Goal: Use online tool/utility: Utilize a website feature to perform a specific function

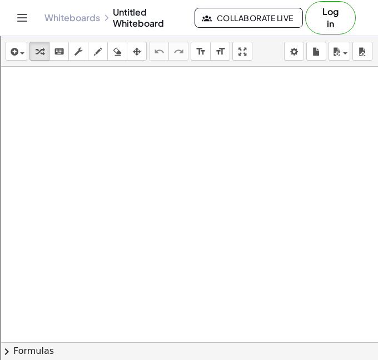
click at [352, 157] on div at bounding box center [189, 342] width 378 height 550
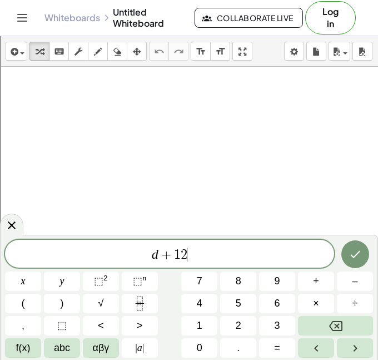
scroll to position [2, 0]
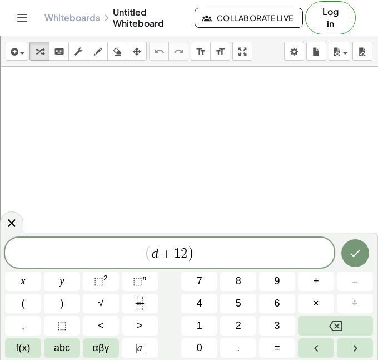
click at [142, 251] on span "( d + 1 2 ) ​" at bounding box center [169, 253] width 329 height 18
click at [198, 245] on span "( ​ d + 1 2 )" at bounding box center [169, 253] width 329 height 18
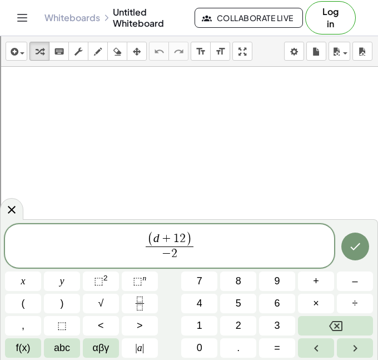
click at [222, 242] on span "( d + 1 2 ) − 2 ​ ​" at bounding box center [169, 247] width 329 height 32
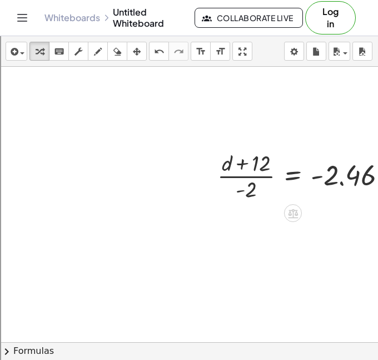
scroll to position [9, 181]
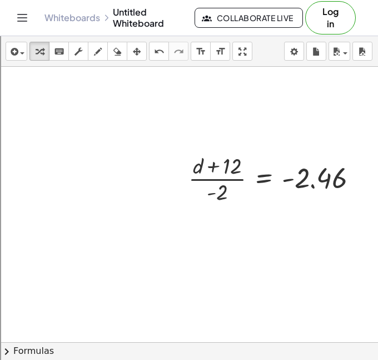
drag, startPoint x: 168, startPoint y: 173, endPoint x: 53, endPoint y: 128, distance: 123.3
click at [53, 128] on div at bounding box center [98, 332] width 559 height 550
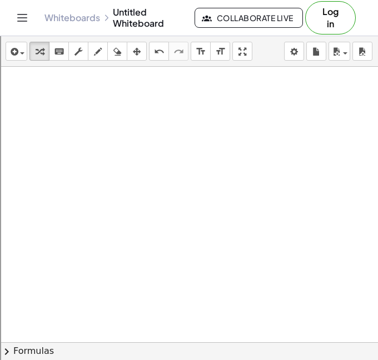
scroll to position [250, 181]
drag, startPoint x: 186, startPoint y: 176, endPoint x: 54, endPoint y: 121, distance: 143.3
click at [54, 121] on div "· ( + d + 12 ) · - 2 = - 2.46" at bounding box center [98, 92] width 559 height 550
drag, startPoint x: 167, startPoint y: 208, endPoint x: 93, endPoint y: 158, distance: 89.3
click at [93, 158] on div at bounding box center [98, 92] width 559 height 550
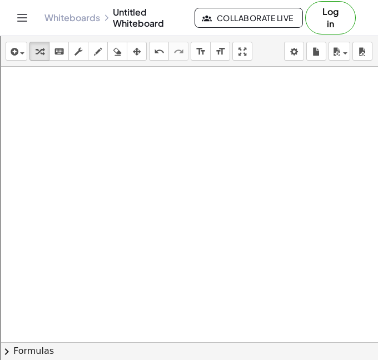
drag, startPoint x: 246, startPoint y: 273, endPoint x: 238, endPoint y: 264, distance: 11.8
click at [238, 264] on div at bounding box center [98, 92] width 559 height 550
click at [97, 321] on div at bounding box center [98, 92] width 559 height 550
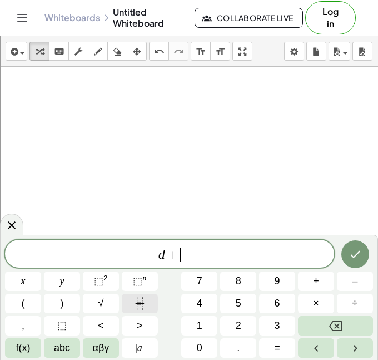
scroll to position [3, 0]
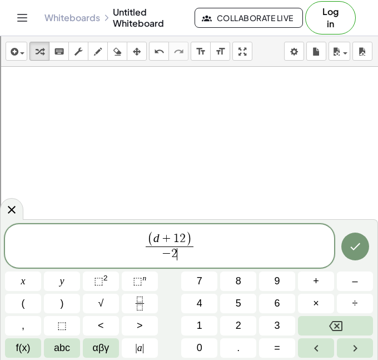
click at [197, 247] on span "( d + 1 2 ) − 2 ​ ​" at bounding box center [169, 247] width 329 height 32
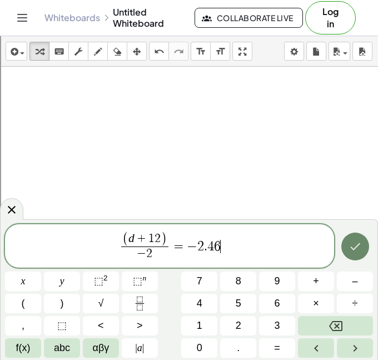
click at [352, 242] on icon "Done" at bounding box center [354, 246] width 13 height 13
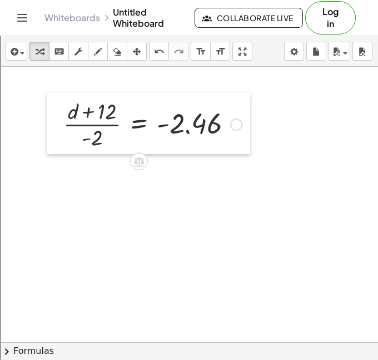
drag, startPoint x: 105, startPoint y: 329, endPoint x: 54, endPoint y: 100, distance: 234.5
click at [54, 100] on div at bounding box center [55, 123] width 17 height 61
click at [54, 100] on div at bounding box center [55, 122] width 17 height 61
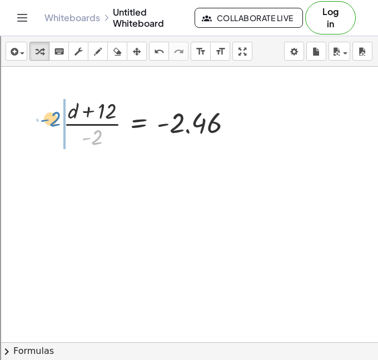
drag, startPoint x: 96, startPoint y: 138, endPoint x: 55, endPoint y: 120, distance: 44.5
click at [55, 120] on div "· - 2 · ( + d + 12 ) · - 2 = - 2.46" at bounding box center [148, 122] width 203 height 61
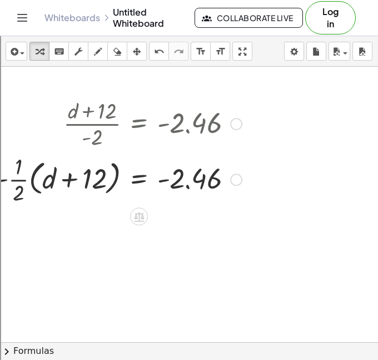
click at [99, 117] on div at bounding box center [118, 123] width 257 height 56
drag, startPoint x: 3, startPoint y: 182, endPoint x: 46, endPoint y: 179, distance: 42.4
click at [46, 179] on div at bounding box center [118, 179] width 257 height 56
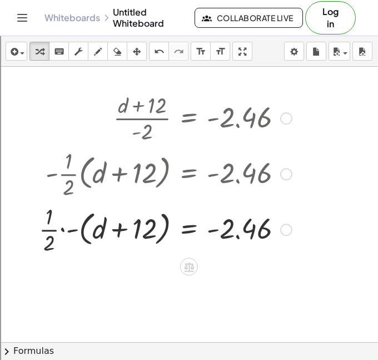
scroll to position [257, 130]
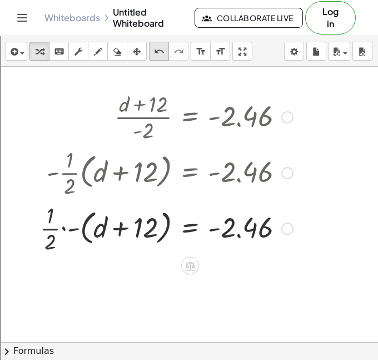
click at [161, 54] on icon "undo" at bounding box center [159, 51] width 11 height 13
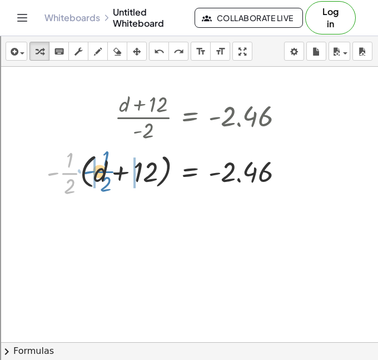
drag, startPoint x: 66, startPoint y: 168, endPoint x: 102, endPoint y: 165, distance: 36.2
click at [102, 165] on div at bounding box center [169, 172] width 257 height 56
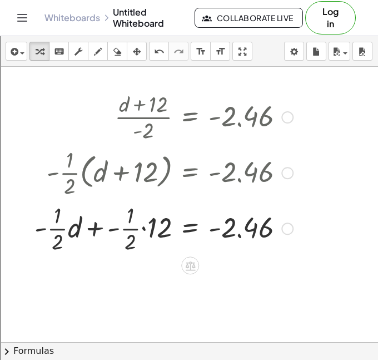
click at [145, 226] on div at bounding box center [164, 228] width 270 height 56
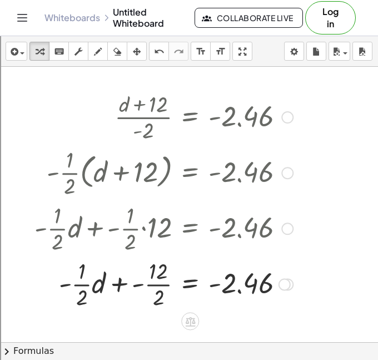
click at [78, 285] on div at bounding box center [164, 283] width 270 height 56
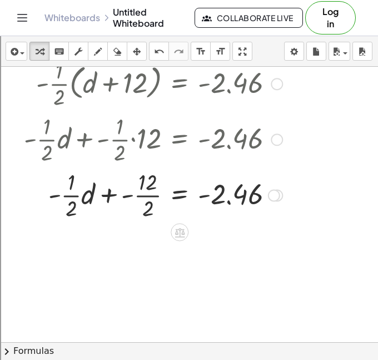
scroll to position [345, 140]
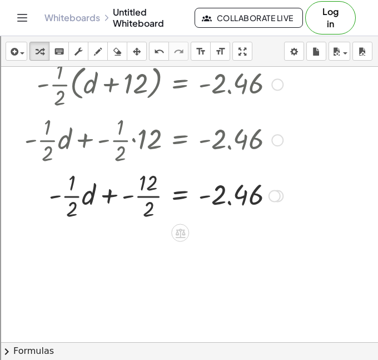
click at [61, 196] on div at bounding box center [154, 195] width 270 height 56
click at [67, 194] on div at bounding box center [154, 195] width 270 height 56
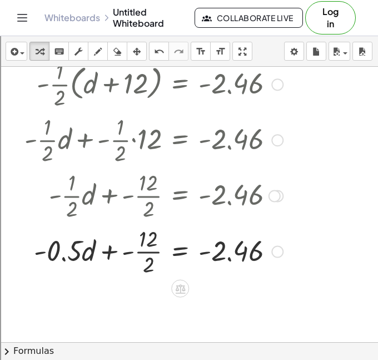
click at [142, 251] on div at bounding box center [154, 251] width 270 height 56
click at [142, 251] on div at bounding box center [154, 251] width 270 height 38
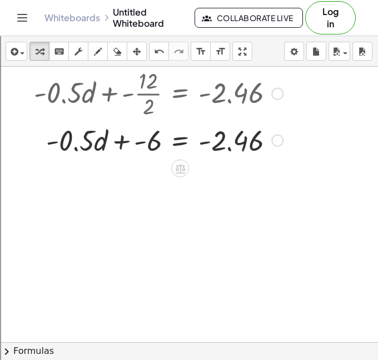
scroll to position [505, 140]
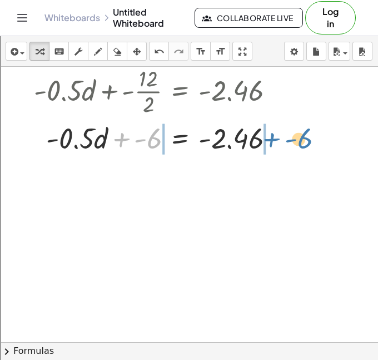
drag, startPoint x: 133, startPoint y: 141, endPoint x: 283, endPoint y: 141, distance: 150.1
click at [283, 141] on div at bounding box center [154, 137] width 270 height 38
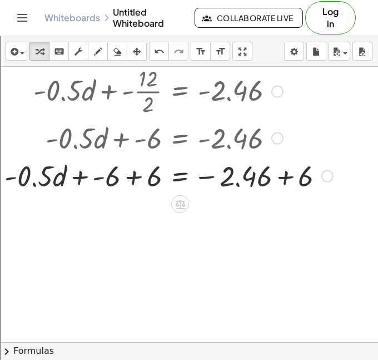
click at [282, 172] on div at bounding box center [169, 175] width 340 height 38
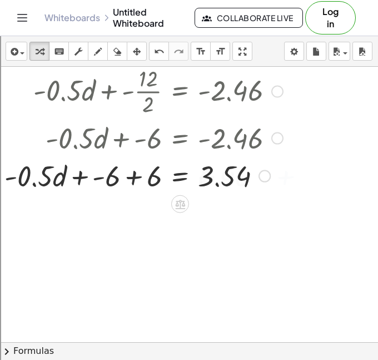
click at [0, 0] on div at bounding box center [0, 0] width 0 height 0
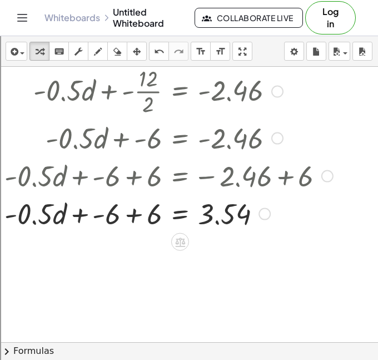
click at [133, 216] on div at bounding box center [169, 213] width 340 height 38
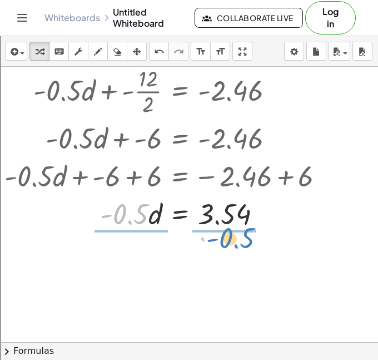
drag, startPoint x: 137, startPoint y: 216, endPoint x: 235, endPoint y: 254, distance: 105.1
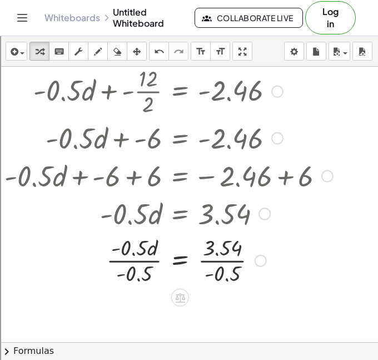
click at [227, 266] on div at bounding box center [169, 260] width 340 height 56
click at [131, 257] on div at bounding box center [169, 260] width 340 height 56
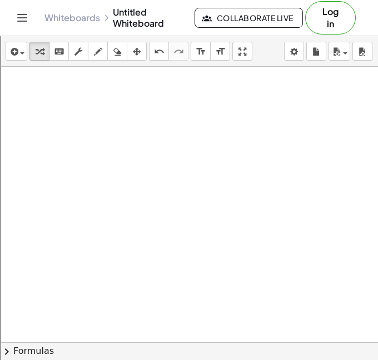
scroll to position [784, 133]
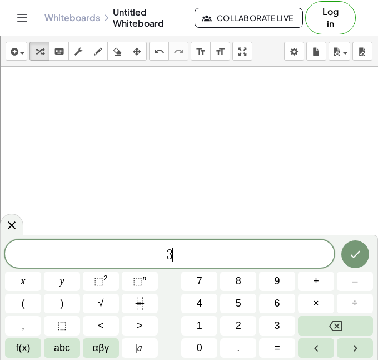
scroll to position [4, 0]
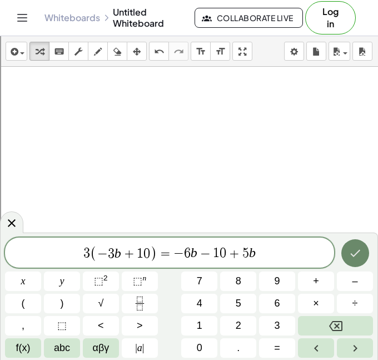
click at [348, 254] on icon "Done" at bounding box center [354, 252] width 13 height 13
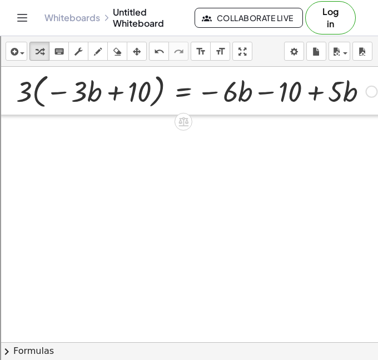
drag, startPoint x: 133, startPoint y: 293, endPoint x: 13, endPoint y: 105, distance: 223.4
click at [13, 105] on div at bounding box center [7, 91] width 17 height 48
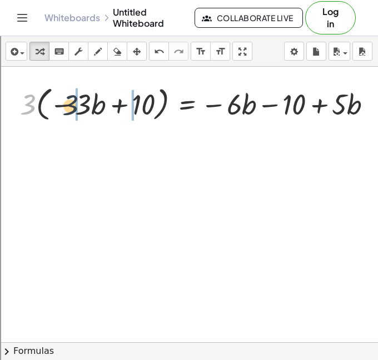
drag, startPoint x: 26, startPoint y: 106, endPoint x: 69, endPoint y: 107, distance: 43.4
click at [69, 107] on div at bounding box center [200, 103] width 372 height 42
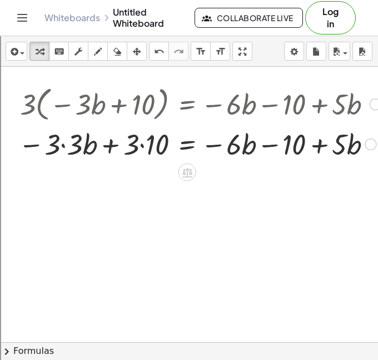
click at [63, 150] on div at bounding box center [200, 144] width 374 height 38
click at [147, 142] on div at bounding box center [200, 144] width 372 height 38
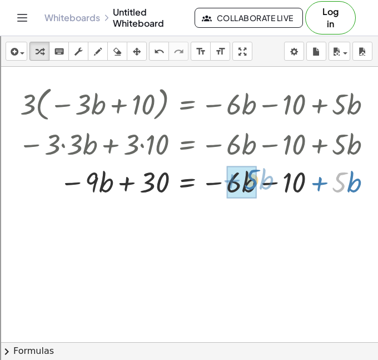
drag, startPoint x: 332, startPoint y: 181, endPoint x: 246, endPoint y: 178, distance: 86.8
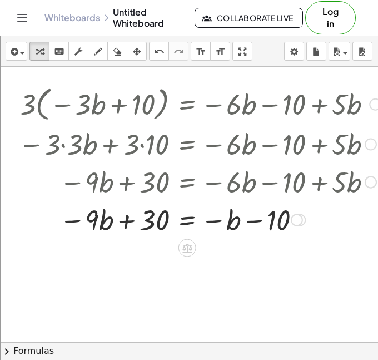
click at [225, 219] on div at bounding box center [200, 219] width 374 height 38
drag, startPoint x: 222, startPoint y: 217, endPoint x: 100, endPoint y: 220, distance: 122.3
click at [100, 220] on div at bounding box center [200, 219] width 374 height 38
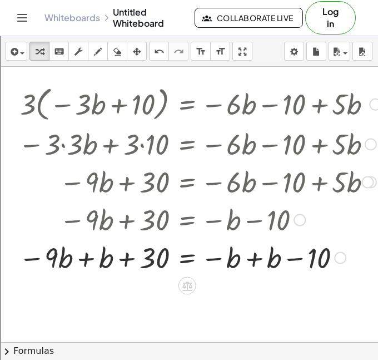
click at [88, 262] on div at bounding box center [200, 257] width 374 height 38
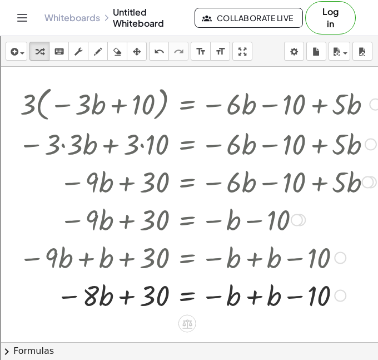
click at [257, 297] on div at bounding box center [200, 295] width 374 height 38
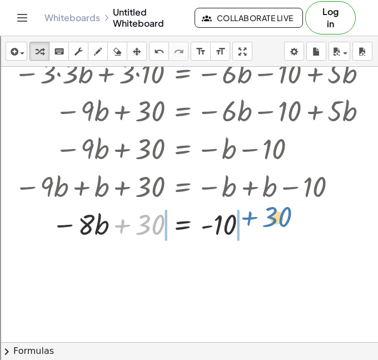
drag, startPoint x: 135, startPoint y: 225, endPoint x: 257, endPoint y: 221, distance: 122.9
click at [257, 221] on div at bounding box center [195, 224] width 374 height 38
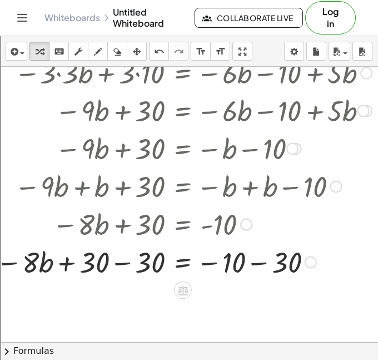
click at [255, 252] on div at bounding box center [186, 261] width 391 height 38
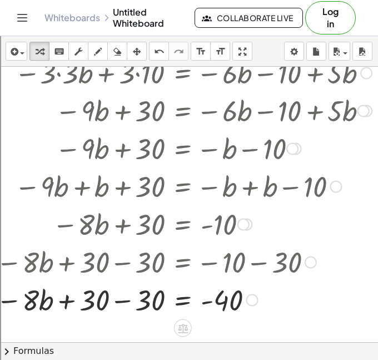
click at [118, 306] on div at bounding box center [186, 299] width 391 height 38
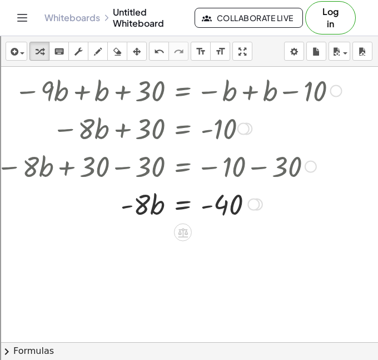
scroll to position [902, 133]
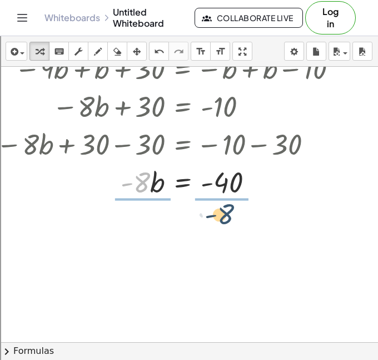
drag, startPoint x: 150, startPoint y: 182, endPoint x: 244, endPoint y: 215, distance: 100.0
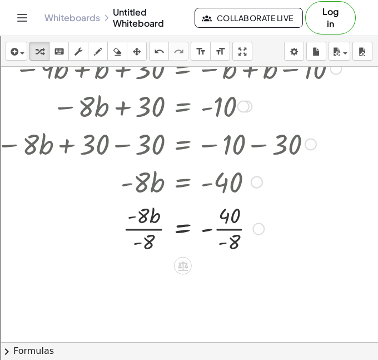
click at [232, 231] on div at bounding box center [186, 228] width 391 height 56
click at [142, 230] on div at bounding box center [186, 229] width 391 height 56
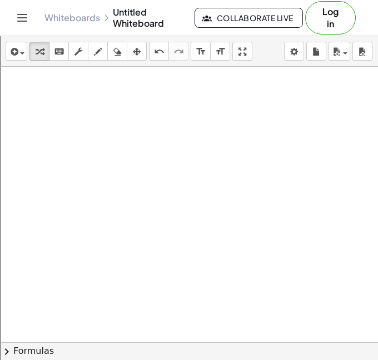
scroll to position [1162, 133]
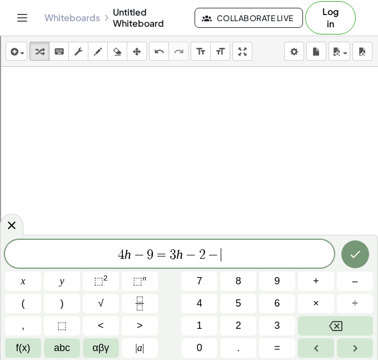
scroll to position [10, 0]
click at [345, 260] on button "Done" at bounding box center [355, 254] width 28 height 28
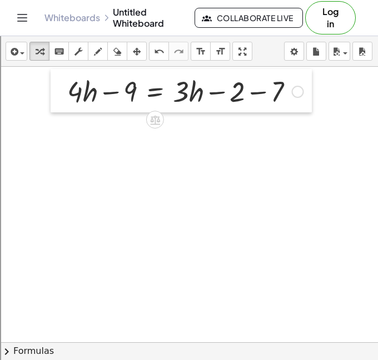
drag, startPoint x: 155, startPoint y: 168, endPoint x: 44, endPoint y: 93, distance: 133.2
click at [51, 93] on div at bounding box center [59, 90] width 17 height 43
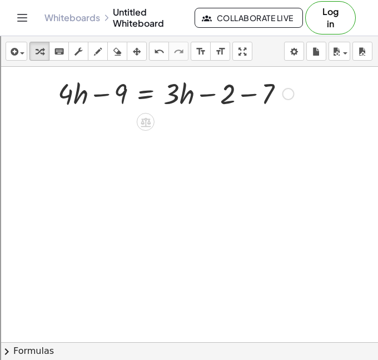
click at [238, 92] on div at bounding box center [175, 93] width 247 height 38
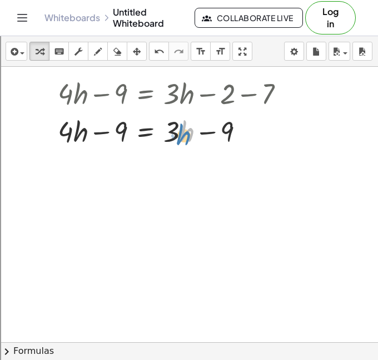
click at [185, 139] on div at bounding box center [175, 131] width 247 height 38
drag, startPoint x: 178, startPoint y: 128, endPoint x: 41, endPoint y: 131, distance: 137.3
click at [41, 131] on div "+ · 4 · h − 9 = + · 3 · h − 2 − 7 · 3 + · h + · 4 · h − 9 = + · 3 · h − 9" at bounding box center [171, 111] width 261 height 81
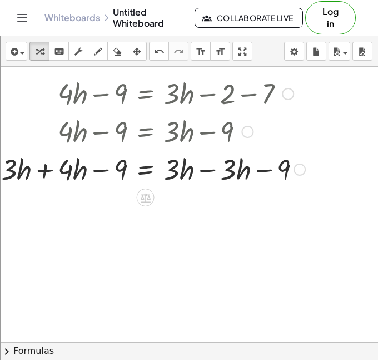
click at [44, 168] on div at bounding box center [139, 169] width 341 height 38
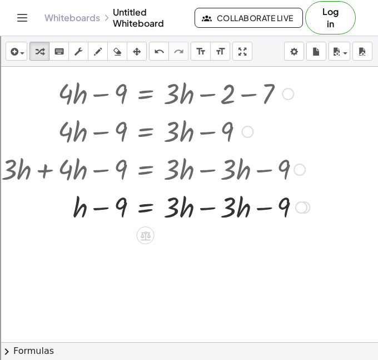
click at [221, 208] on div at bounding box center [142, 206] width 346 height 38
click at [211, 208] on div at bounding box center [142, 206] width 346 height 38
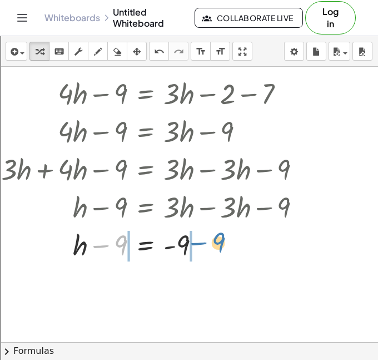
drag, startPoint x: 120, startPoint y: 242, endPoint x: 217, endPoint y: 239, distance: 97.3
click at [217, 239] on div at bounding box center [142, 244] width 346 height 38
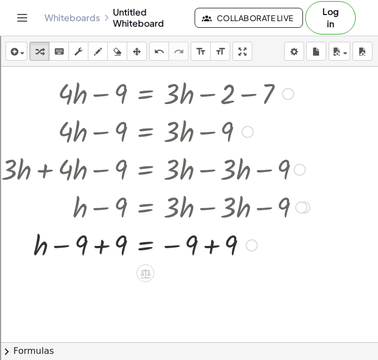
click at [212, 250] on div at bounding box center [142, 244] width 346 height 38
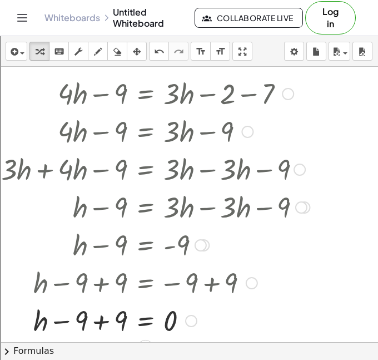
click at [108, 321] on div at bounding box center [142, 320] width 346 height 38
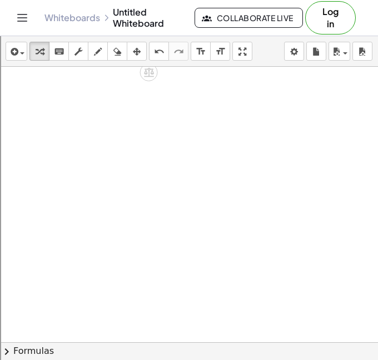
scroll to position [1437, 129]
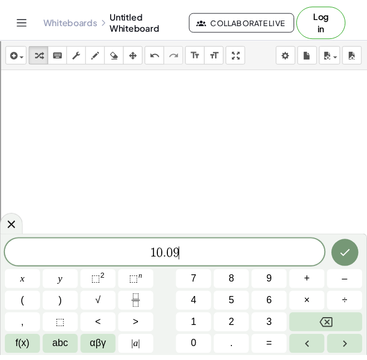
scroll to position [13, 0]
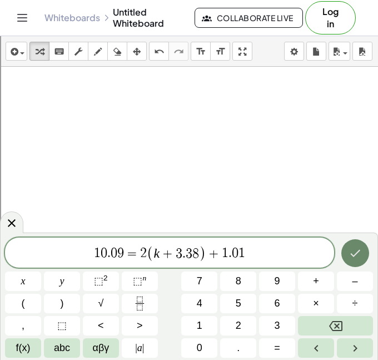
click at [353, 255] on icon "Done" at bounding box center [354, 252] width 13 height 13
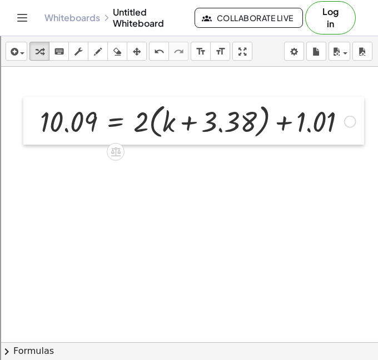
drag, startPoint x: 137, startPoint y: 167, endPoint x: 25, endPoint y: 110, distance: 126.0
click at [25, 110] on div at bounding box center [31, 121] width 17 height 48
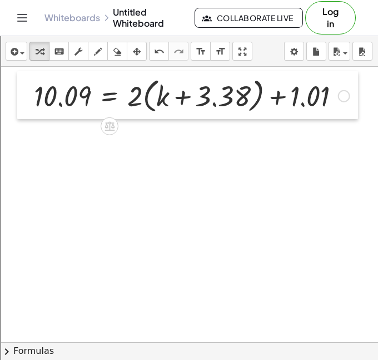
drag, startPoint x: 26, startPoint y: 113, endPoint x: 23, endPoint y: 95, distance: 18.6
click at [23, 95] on div at bounding box center [25, 95] width 17 height 48
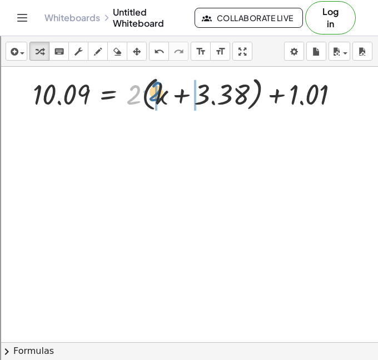
drag, startPoint x: 133, startPoint y: 95, endPoint x: 154, endPoint y: 92, distance: 20.8
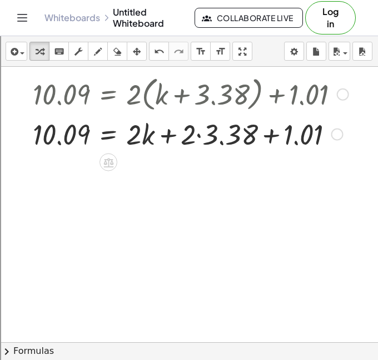
click at [201, 131] on div at bounding box center [190, 133] width 327 height 38
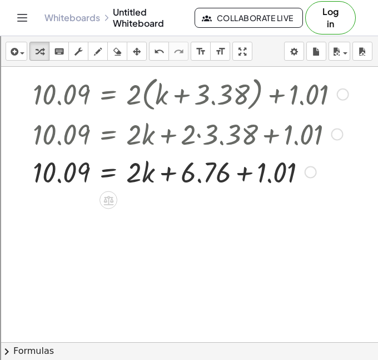
click at [246, 174] on div at bounding box center [190, 171] width 327 height 38
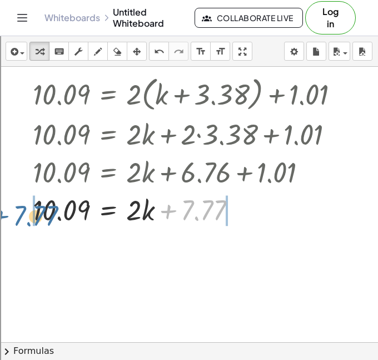
drag, startPoint x: 202, startPoint y: 212, endPoint x: 27, endPoint y: 214, distance: 174.5
click at [27, 214] on div "10.09 = + · 2 · ( + k + 3.38 ) + 1.01 10.09 = + · 2 · k + · 2 · 3.38 + 1.01 10.…" at bounding box center [186, 149] width 341 height 161
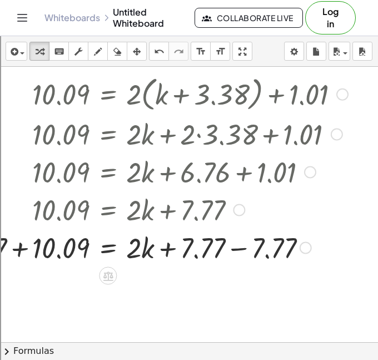
click at [22, 262] on div at bounding box center [142, 247] width 424 height 38
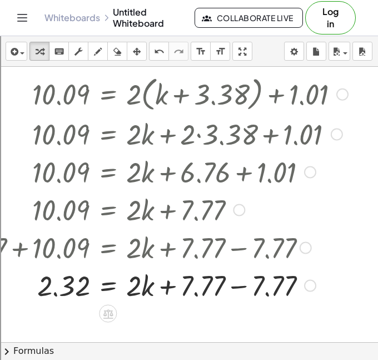
click at [240, 286] on div at bounding box center [142, 285] width 424 height 38
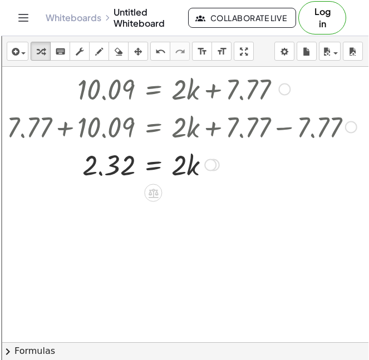
scroll to position [1561, 86]
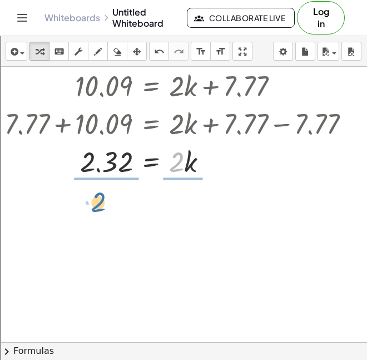
drag, startPoint x: 173, startPoint y: 171, endPoint x: 94, endPoint y: 211, distance: 88.7
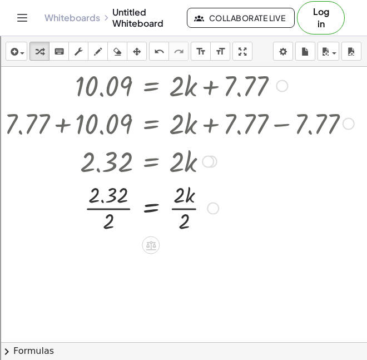
click at [116, 208] on div at bounding box center [185, 207] width 424 height 56
click at [174, 206] on div at bounding box center [185, 207] width 424 height 56
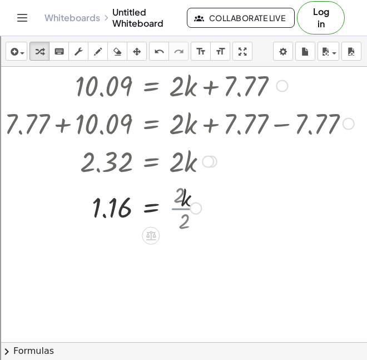
click at [186, 212] on div at bounding box center [185, 207] width 424 height 37
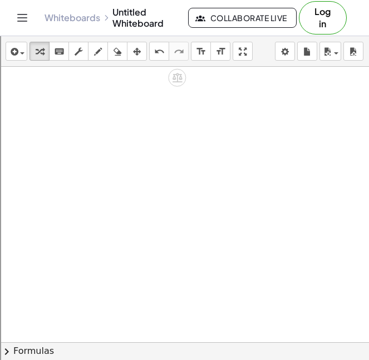
scroll to position [1775, 61]
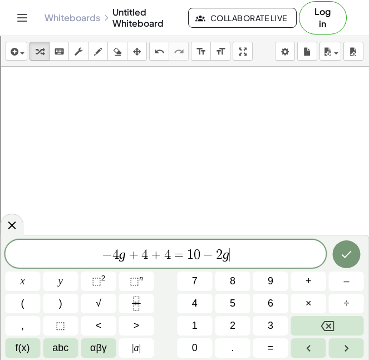
click at [40, 271] on div at bounding box center [22, 280] width 35 height 19
click at [336, 251] on button "Done" at bounding box center [346, 254] width 28 height 28
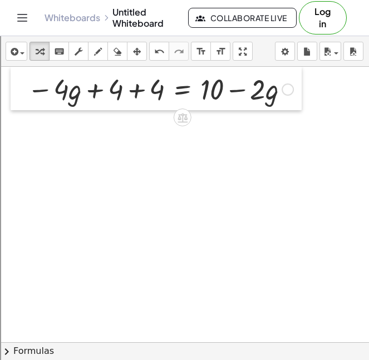
drag, startPoint x: 170, startPoint y: 171, endPoint x: 24, endPoint y: 91, distance: 166.7
click at [24, 91] on div at bounding box center [19, 88] width 17 height 43
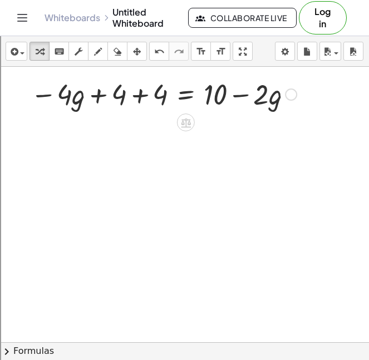
click at [131, 94] on div at bounding box center [163, 93] width 277 height 38
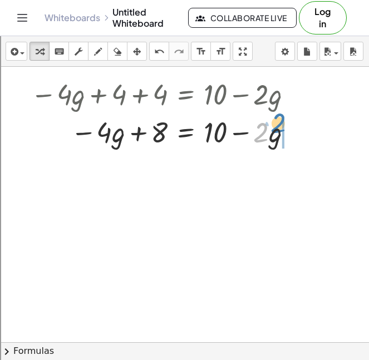
drag, startPoint x: 264, startPoint y: 134, endPoint x: 271, endPoint y: 131, distance: 8.0
click at [271, 131] on div at bounding box center [163, 131] width 277 height 38
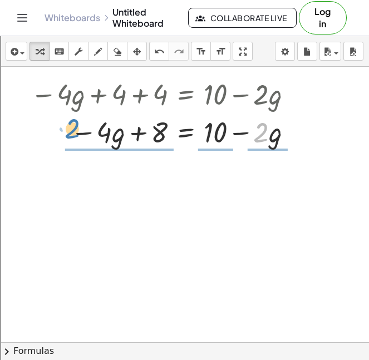
drag, startPoint x: 253, startPoint y: 133, endPoint x: 66, endPoint y: 130, distance: 187.9
click at [66, 130] on div at bounding box center [163, 131] width 277 height 38
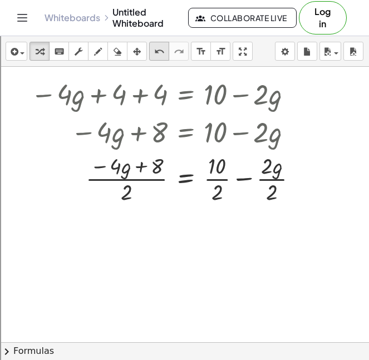
click at [156, 55] on icon "undo" at bounding box center [159, 51] width 11 height 13
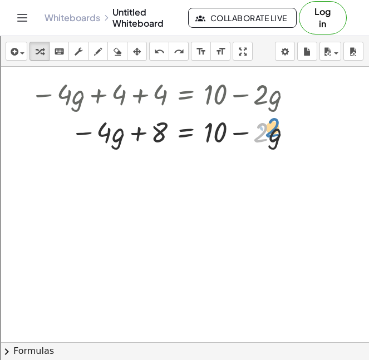
drag, startPoint x: 263, startPoint y: 132, endPoint x: 275, endPoint y: 128, distance: 12.0
click at [275, 128] on div at bounding box center [163, 131] width 277 height 38
drag, startPoint x: 273, startPoint y: 136, endPoint x: 292, endPoint y: 139, distance: 19.1
click at [292, 139] on div at bounding box center [163, 131] width 277 height 38
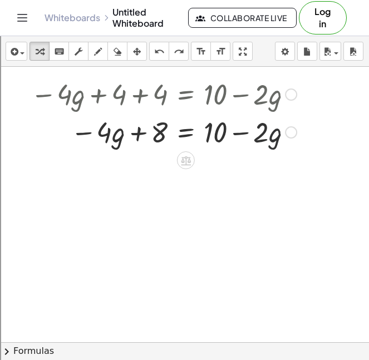
click at [270, 136] on div at bounding box center [163, 131] width 277 height 38
click at [255, 132] on div at bounding box center [163, 131] width 277 height 38
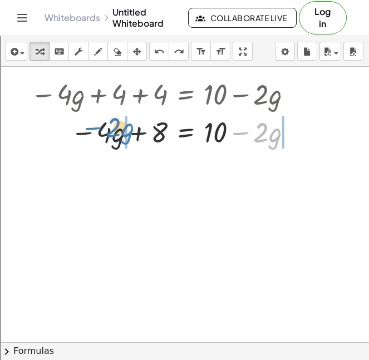
drag, startPoint x: 242, startPoint y: 133, endPoint x: 94, endPoint y: 128, distance: 147.4
click at [94, 128] on div at bounding box center [163, 131] width 277 height 38
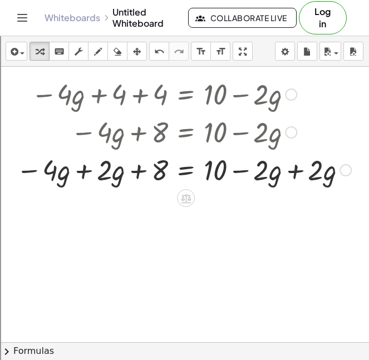
click at [76, 181] on div at bounding box center [184, 169] width 346 height 38
click at [78, 176] on div at bounding box center [190, 169] width 331 height 38
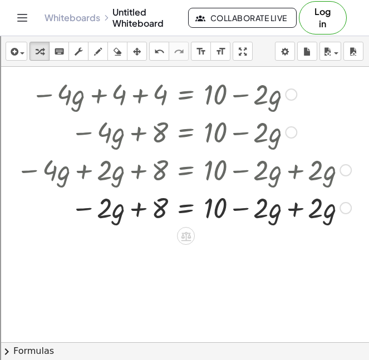
click at [295, 213] on div at bounding box center [184, 207] width 346 height 38
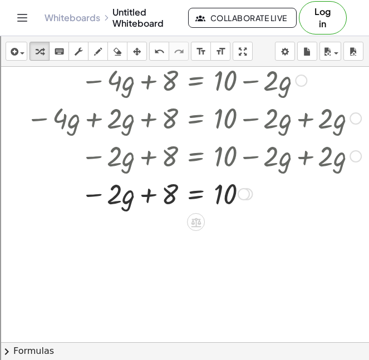
scroll to position [1841, 57]
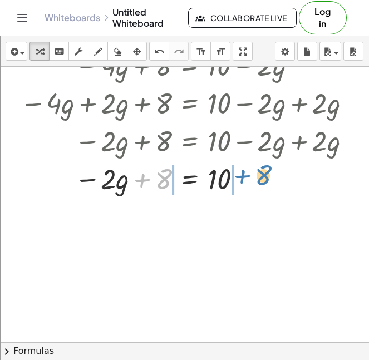
drag, startPoint x: 169, startPoint y: 181, endPoint x: 269, endPoint y: 177, distance: 100.1
click at [269, 177] on div at bounding box center [187, 178] width 346 height 38
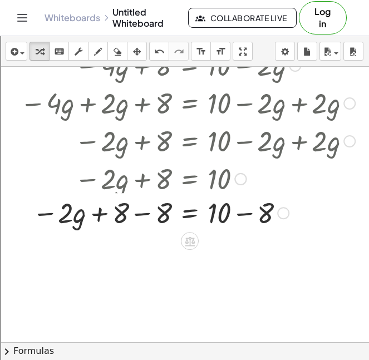
click at [244, 188] on div at bounding box center [187, 178] width 261 height 38
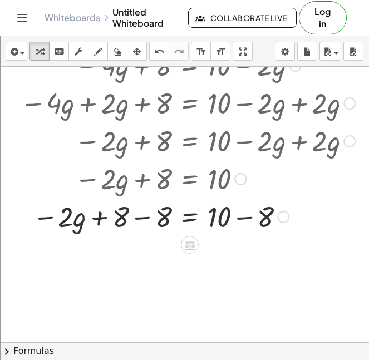
click at [234, 205] on div at bounding box center [187, 216] width 346 height 38
click at [130, 220] on div at bounding box center [187, 216] width 346 height 38
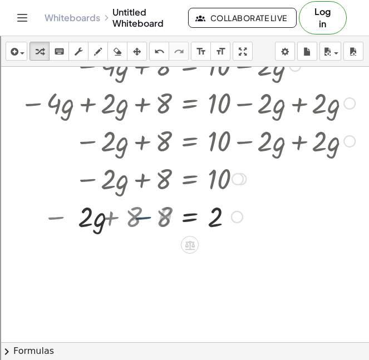
click at [133, 219] on div at bounding box center [187, 216] width 346 height 38
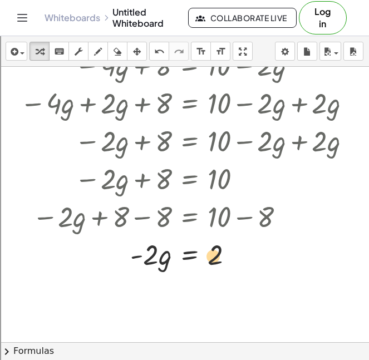
click at [213, 262] on div at bounding box center [187, 254] width 346 height 38
drag, startPoint x: 147, startPoint y: 261, endPoint x: 212, endPoint y: 290, distance: 71.5
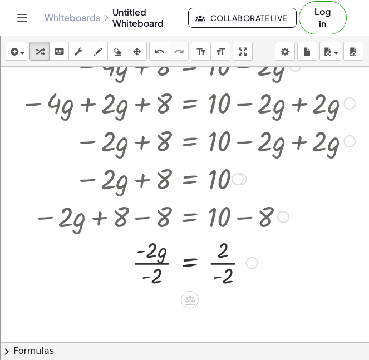
click at [222, 267] on div at bounding box center [179, 254] width 332 height 38
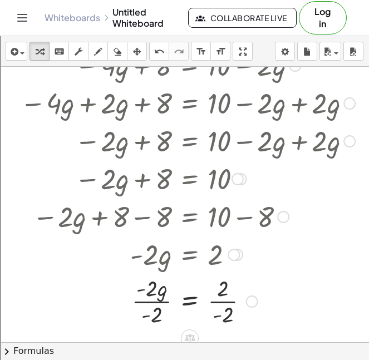
click at [225, 303] on div at bounding box center [187, 300] width 346 height 56
click at [163, 295] on div at bounding box center [187, 300] width 346 height 56
click at [158, 298] on div at bounding box center [187, 300] width 346 height 56
click at [156, 302] on div at bounding box center [187, 300] width 346 height 37
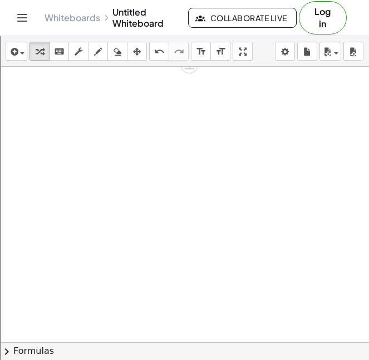
scroll to position [2107, 59]
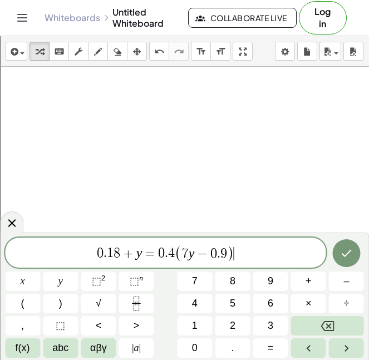
click at [40, 271] on div at bounding box center [22, 280] width 35 height 19
click at [336, 247] on button "Done" at bounding box center [346, 253] width 28 height 28
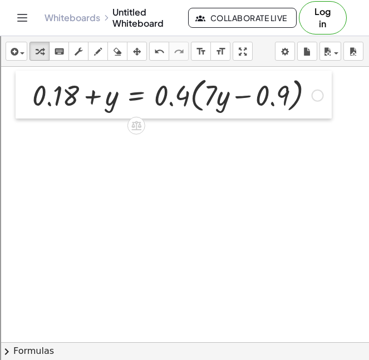
drag, startPoint x: 141, startPoint y: 153, endPoint x: 23, endPoint y: 92, distance: 132.5
click at [23, 92] on div at bounding box center [24, 95] width 17 height 48
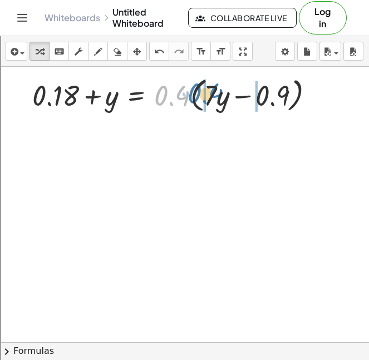
drag, startPoint x: 172, startPoint y: 92, endPoint x: 206, endPoint y: 90, distance: 33.4
click at [206, 90] on div at bounding box center [178, 94] width 302 height 42
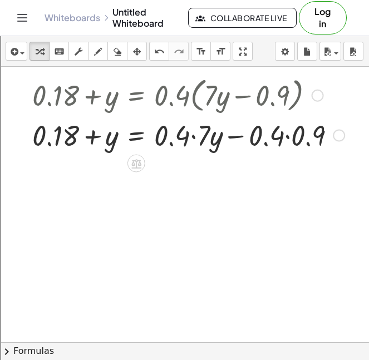
click at [196, 143] on div at bounding box center [188, 135] width 323 height 38
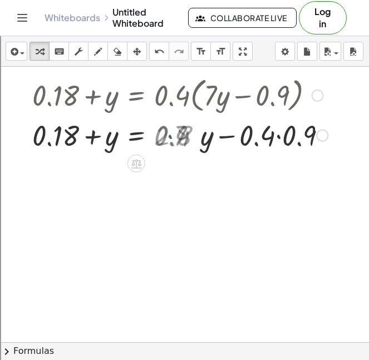
click at [274, 131] on div at bounding box center [180, 135] width 306 height 38
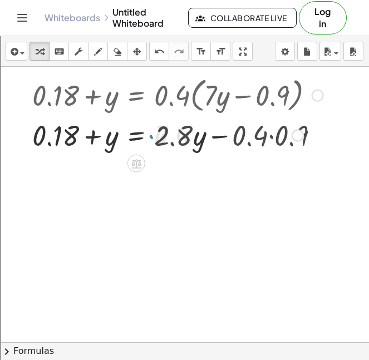
click at [274, 131] on div at bounding box center [188, 135] width 323 height 38
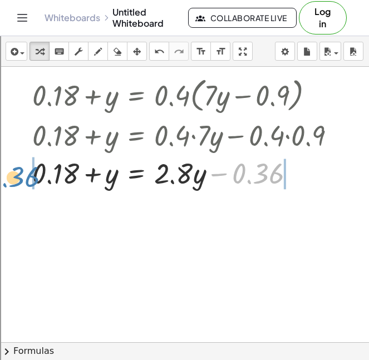
drag, startPoint x: 248, startPoint y: 176, endPoint x: 8, endPoint y: 175, distance: 240.1
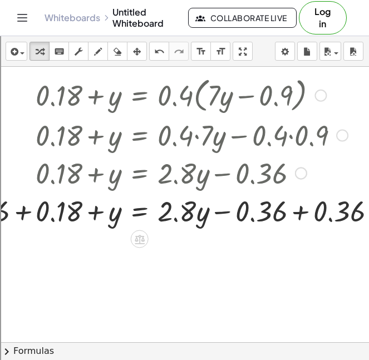
click at [26, 211] on div at bounding box center [170, 210] width 437 height 38
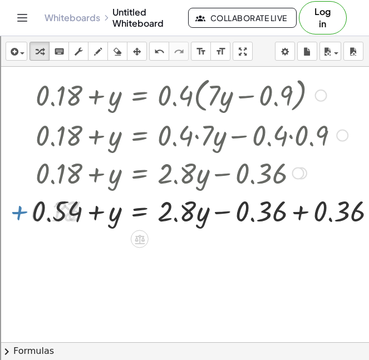
click at [308, 208] on div at bounding box center [208, 210] width 364 height 38
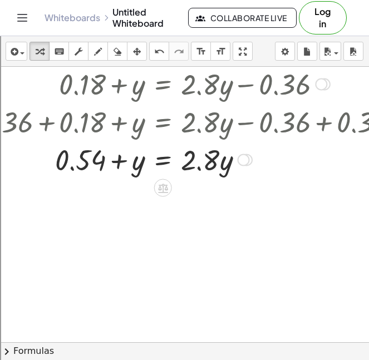
scroll to position [2198, 34]
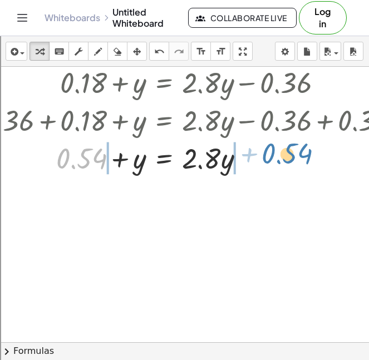
drag, startPoint x: 84, startPoint y: 160, endPoint x: 289, endPoint y: 156, distance: 204.6
click at [289, 156] on div at bounding box center [195, 157] width 437 height 38
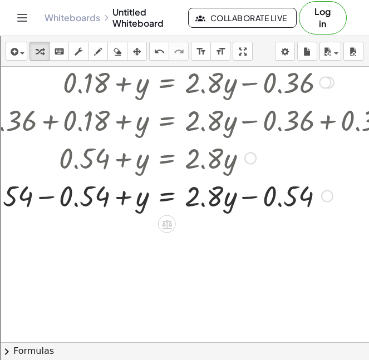
click at [248, 206] on div at bounding box center [197, 195] width 440 height 38
click at [162, 52] on icon "undo" at bounding box center [159, 51] width 11 height 13
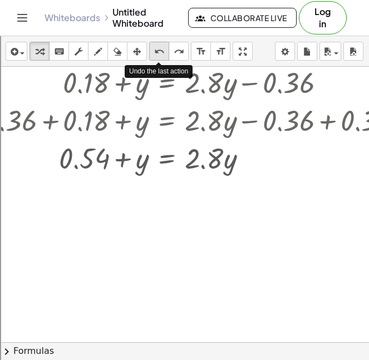
click at [162, 52] on icon "undo" at bounding box center [159, 51] width 11 height 13
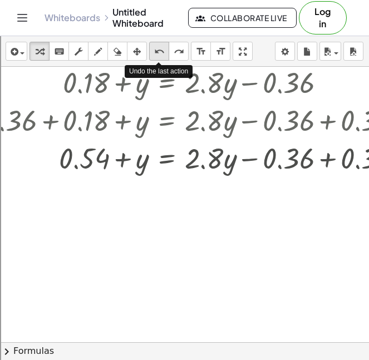
click at [162, 52] on icon "undo" at bounding box center [159, 51] width 11 height 13
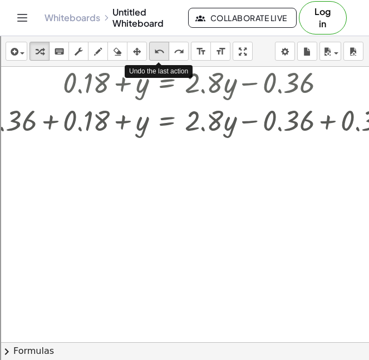
click at [162, 52] on icon "undo" at bounding box center [159, 51] width 11 height 13
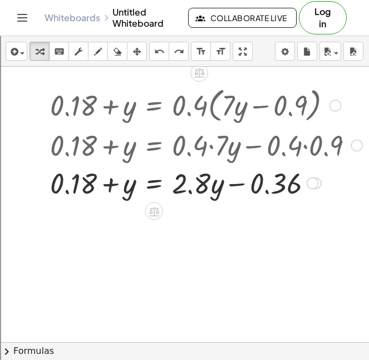
scroll to position [2092, 45]
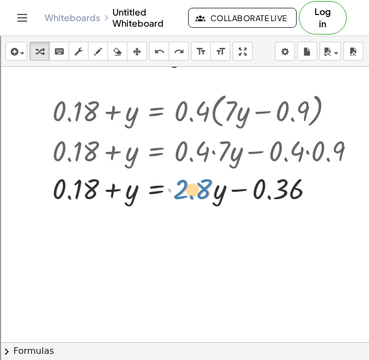
click at [211, 190] on div at bounding box center [208, 188] width 323 height 38
drag, startPoint x: 211, startPoint y: 189, endPoint x: 208, endPoint y: 226, distance: 37.3
drag, startPoint x: 215, startPoint y: 191, endPoint x: 215, endPoint y: 181, distance: 10.0
click at [215, 181] on div at bounding box center [208, 188] width 323 height 38
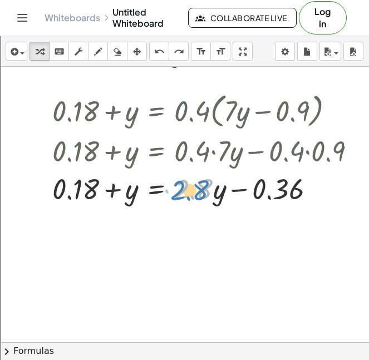
drag, startPoint x: 207, startPoint y: 188, endPoint x: 202, endPoint y: 184, distance: 6.7
click at [202, 184] on div at bounding box center [208, 188] width 323 height 38
click at [208, 192] on div at bounding box center [208, 188] width 323 height 38
drag, startPoint x: 213, startPoint y: 188, endPoint x: 205, endPoint y: 185, distance: 8.8
click at [205, 185] on div at bounding box center [208, 188] width 323 height 38
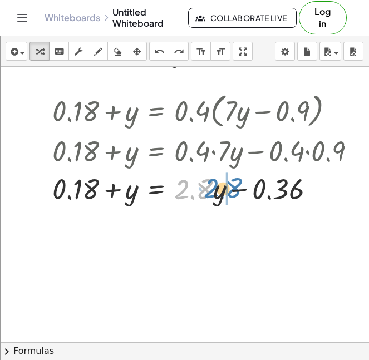
drag, startPoint x: 201, startPoint y: 187, endPoint x: 233, endPoint y: 187, distance: 32.2
click at [233, 187] on div at bounding box center [208, 188] width 323 height 38
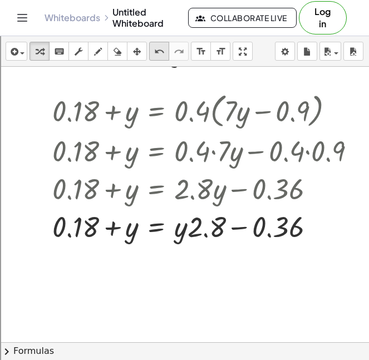
click at [159, 57] on icon "undo" at bounding box center [159, 51] width 11 height 13
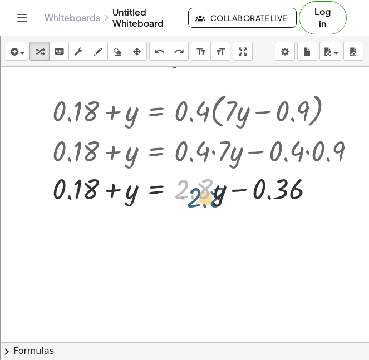
drag, startPoint x: 205, startPoint y: 192, endPoint x: 216, endPoint y: 200, distance: 14.0
click at [216, 200] on div at bounding box center [208, 188] width 323 height 38
click at [206, 190] on div at bounding box center [208, 188] width 323 height 38
click at [208, 192] on div at bounding box center [208, 188] width 323 height 38
drag, startPoint x: 211, startPoint y: 191, endPoint x: 220, endPoint y: 192, distance: 9.0
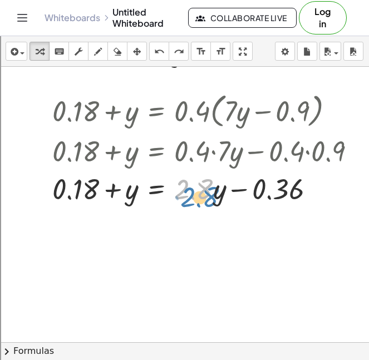
click at [220, 192] on div at bounding box center [208, 188] width 323 height 38
drag, startPoint x: 216, startPoint y: 188, endPoint x: 211, endPoint y: 184, distance: 6.3
click at [211, 184] on div at bounding box center [208, 188] width 323 height 38
drag, startPoint x: 215, startPoint y: 187, endPoint x: 218, endPoint y: 182, distance: 6.3
click at [218, 182] on div at bounding box center [208, 188] width 323 height 38
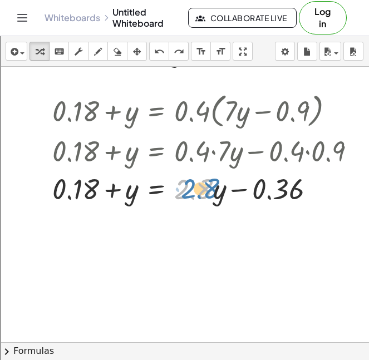
drag, startPoint x: 212, startPoint y: 186, endPoint x: 223, endPoint y: 186, distance: 10.6
click at [223, 186] on div at bounding box center [208, 188] width 323 height 38
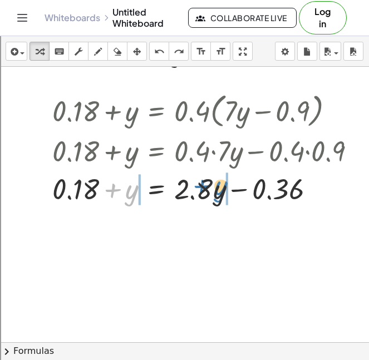
drag, startPoint x: 126, startPoint y: 193, endPoint x: 218, endPoint y: 190, distance: 92.3
click at [218, 190] on div at bounding box center [208, 188] width 323 height 38
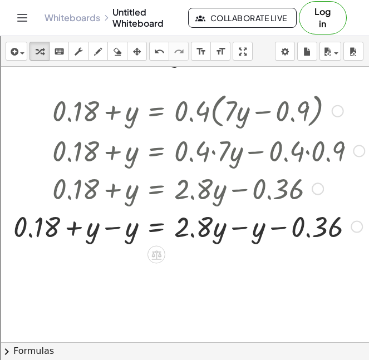
click at [231, 224] on div at bounding box center [189, 226] width 362 height 38
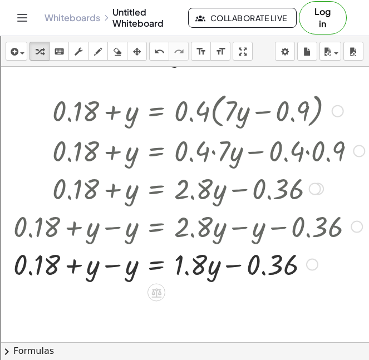
click at [107, 265] on div at bounding box center [189, 264] width 362 height 38
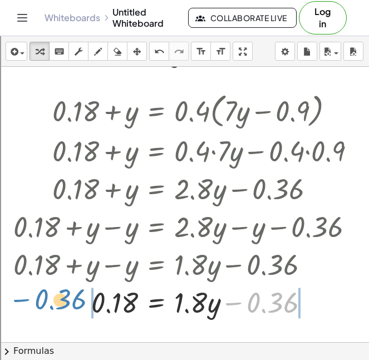
drag, startPoint x: 239, startPoint y: 306, endPoint x: 29, endPoint y: 303, distance: 209.6
click at [29, 303] on div at bounding box center [189, 301] width 362 height 38
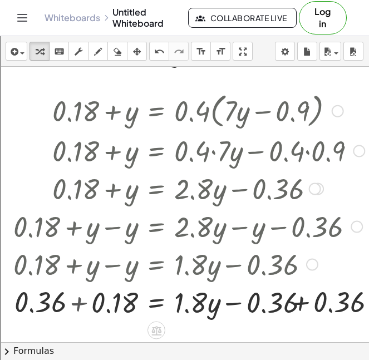
click at [127, 306] on div at bounding box center [204, 301] width 393 height 38
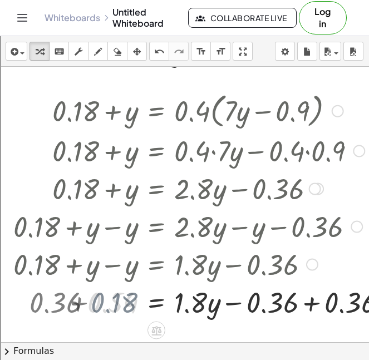
click at [80, 310] on div at bounding box center [204, 301] width 393 height 38
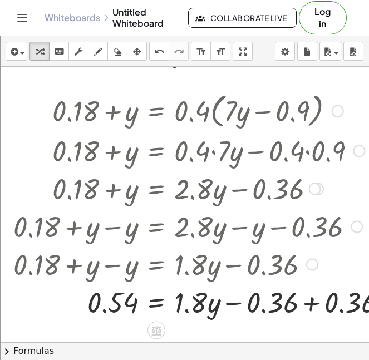
click at [332, 315] on div at bounding box center [204, 301] width 393 height 38
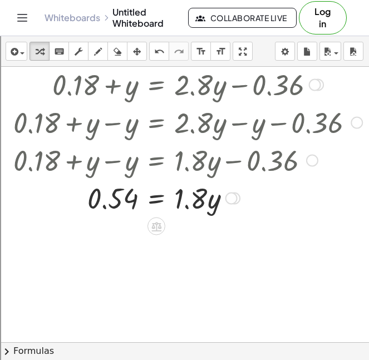
scroll to position [2196, 45]
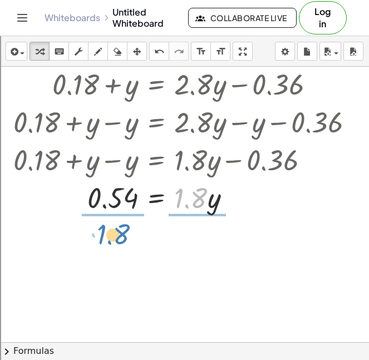
drag, startPoint x: 193, startPoint y: 197, endPoint x: 106, endPoint y: 233, distance: 94.1
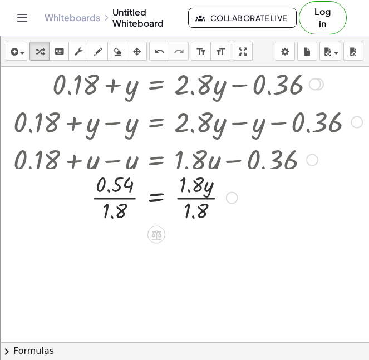
click at [113, 215] on div at bounding box center [188, 197] width 368 height 38
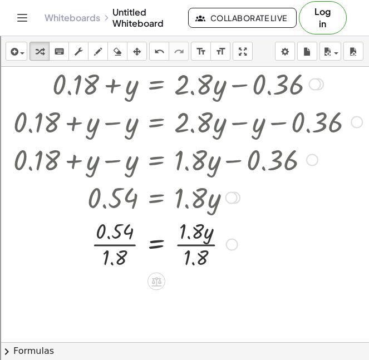
click at [108, 235] on div at bounding box center [189, 243] width 362 height 56
click at [111, 235] on div at bounding box center [189, 243] width 362 height 56
click at [111, 238] on div at bounding box center [189, 243] width 362 height 56
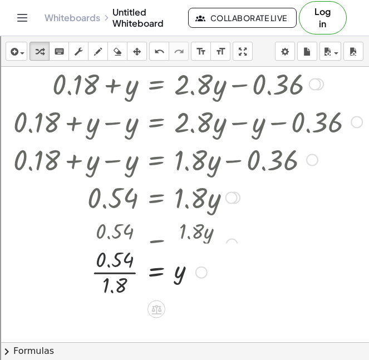
click at [111, 238] on div at bounding box center [204, 243] width 392 height 56
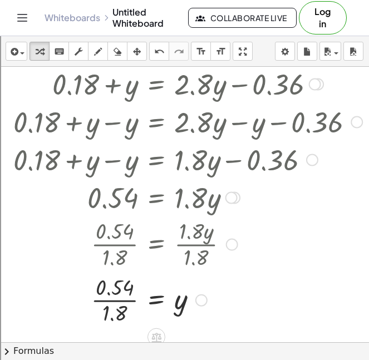
click at [112, 295] on div at bounding box center [189, 299] width 362 height 56
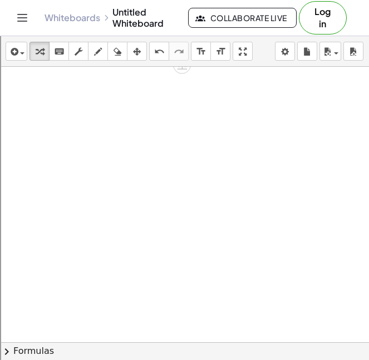
scroll to position [2465, 16]
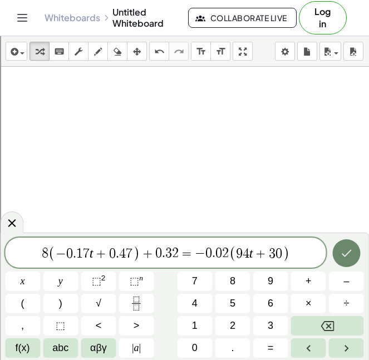
click at [340, 261] on button "Done" at bounding box center [346, 253] width 28 height 28
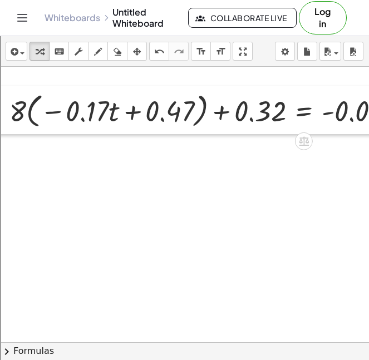
drag, startPoint x: 69, startPoint y: 147, endPoint x: -1, endPoint y: 118, distance: 75.8
click at [0, 118] on html "Graspable Math Activities Get Started Activity Bank Assigned Work Classes White…" at bounding box center [184, 266] width 369 height 533
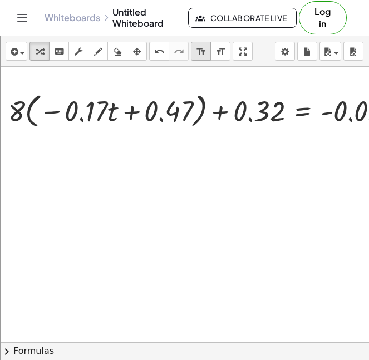
click at [206, 45] on icon "format_size" at bounding box center [201, 51] width 11 height 13
click at [202, 50] on icon "format_size" at bounding box center [201, 51] width 11 height 13
click at [156, 122] on div at bounding box center [267, 110] width 528 height 42
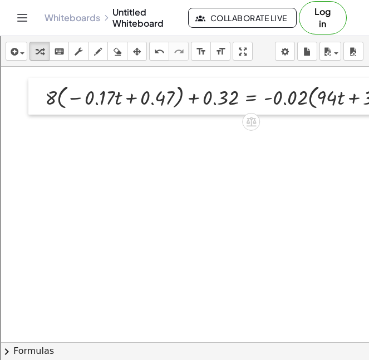
drag, startPoint x: 83, startPoint y: 123, endPoint x: 29, endPoint y: 106, distance: 56.4
click at [29, 106] on div at bounding box center [36, 96] width 17 height 37
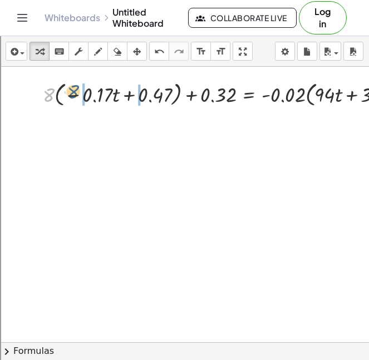
drag, startPoint x: 49, startPoint y: 98, endPoint x: 77, endPoint y: 96, distance: 28.5
click at [77, 96] on div at bounding box center [226, 93] width 379 height 31
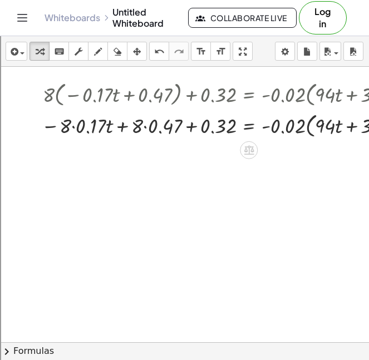
click at [78, 124] on div at bounding box center [226, 124] width 380 height 31
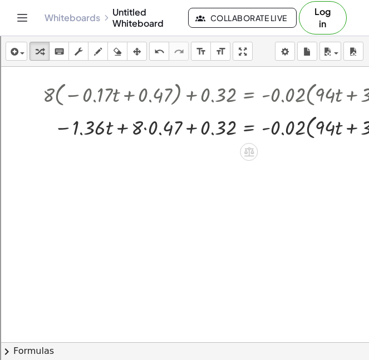
click at [161, 123] on div at bounding box center [226, 126] width 380 height 31
click at [161, 123] on div at bounding box center [226, 124] width 380 height 31
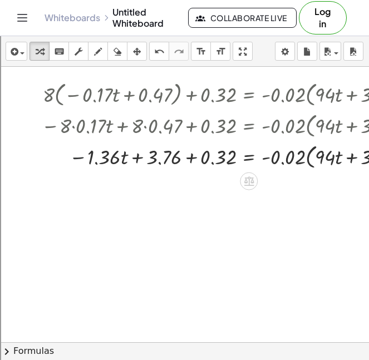
drag, startPoint x: 67, startPoint y: 159, endPoint x: 84, endPoint y: 157, distance: 17.9
drag, startPoint x: 63, startPoint y: 155, endPoint x: 51, endPoint y: 178, distance: 27.1
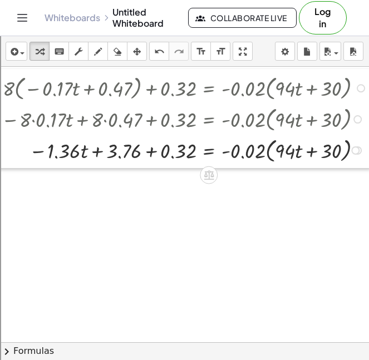
drag, startPoint x: 38, startPoint y: 95, endPoint x: -26, endPoint y: 89, distance: 64.7
click at [0, 89] on html "Graspable Math Activities Get Started Activity Bank Assigned Work Classes White…" at bounding box center [184, 266] width 369 height 533
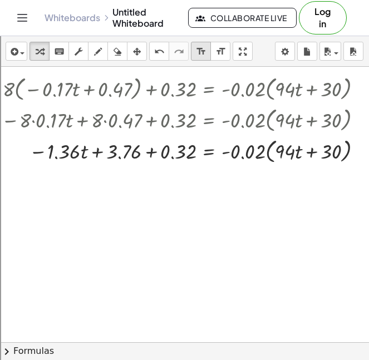
click at [196, 51] on icon "format_size" at bounding box center [201, 51] width 11 height 13
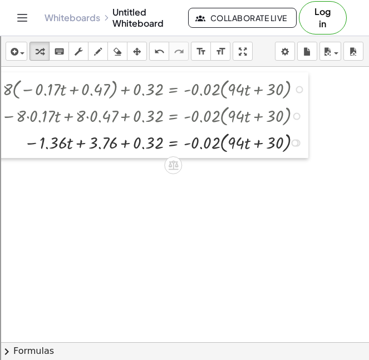
drag, startPoint x: 36, startPoint y: 88, endPoint x: 0, endPoint y: 89, distance: 36.1
click at [123, 141] on div at bounding box center [156, 141] width 320 height 27
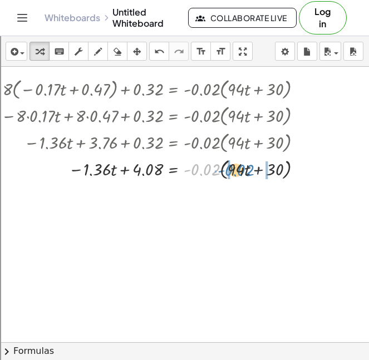
drag, startPoint x: 205, startPoint y: 168, endPoint x: 238, endPoint y: 168, distance: 32.8
click at [238, 168] on div at bounding box center [156, 168] width 320 height 27
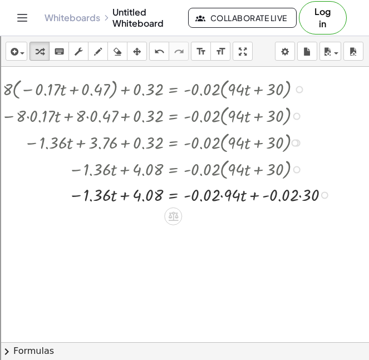
click at [220, 194] on div at bounding box center [169, 194] width 346 height 24
click at [267, 195] on div at bounding box center [158, 194] width 325 height 24
click at [267, 195] on div at bounding box center [169, 194] width 346 height 24
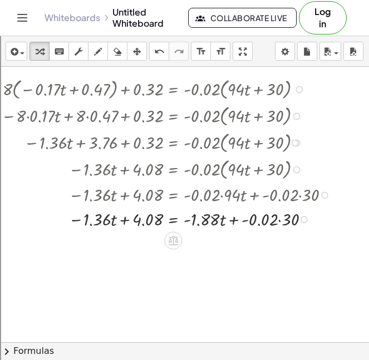
click at [277, 215] on div at bounding box center [169, 218] width 346 height 24
click at [280, 223] on div at bounding box center [169, 218] width 346 height 24
drag, startPoint x: 209, startPoint y: 218, endPoint x: 209, endPoint y: 225, distance: 6.7
click at [209, 225] on div at bounding box center [169, 218] width 346 height 24
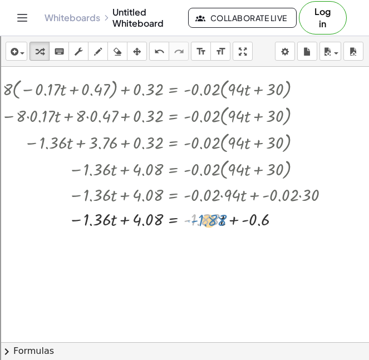
drag, startPoint x: 218, startPoint y: 217, endPoint x: 224, endPoint y: 218, distance: 6.1
click at [224, 218] on div at bounding box center [169, 218] width 346 height 24
drag, startPoint x: 221, startPoint y: 218, endPoint x: 192, endPoint y: 228, distance: 30.1
click at [192, 229] on div at bounding box center [169, 218] width 346 height 24
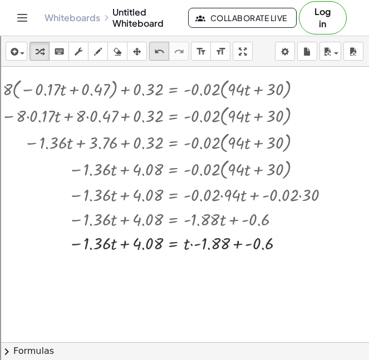
click at [161, 52] on icon "undo" at bounding box center [159, 51] width 11 height 13
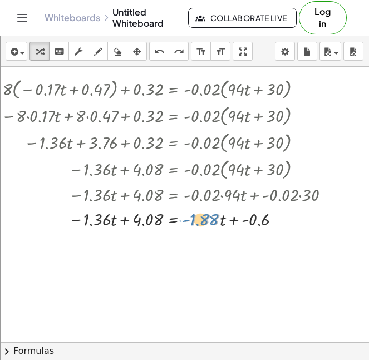
click at [214, 212] on div at bounding box center [167, 218] width 342 height 24
click at [127, 220] on div at bounding box center [167, 218] width 342 height 24
drag, startPoint x: 97, startPoint y: 219, endPoint x: 156, endPoint y: 225, distance: 59.2
click at [156, 225] on div at bounding box center [167, 218] width 342 height 24
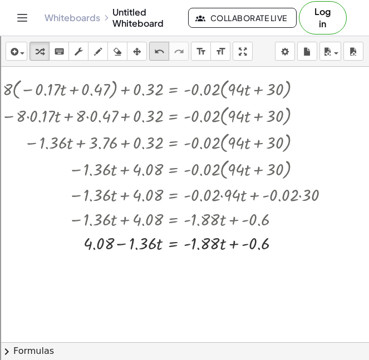
click at [155, 48] on icon "undo" at bounding box center [159, 51] width 11 height 13
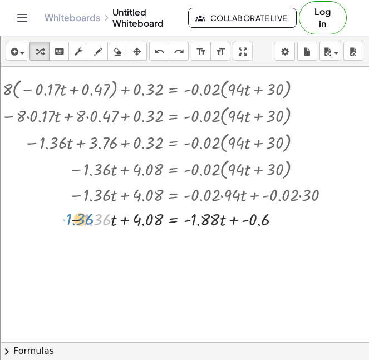
drag, startPoint x: 92, startPoint y: 214, endPoint x: 77, endPoint y: 211, distance: 15.8
click at [77, 211] on div at bounding box center [160, 218] width 358 height 24
click at [211, 220] on div at bounding box center [160, 218] width 358 height 24
drag, startPoint x: 219, startPoint y: 220, endPoint x: 223, endPoint y: 214, distance: 7.2
click at [223, 214] on div at bounding box center [160, 218] width 358 height 24
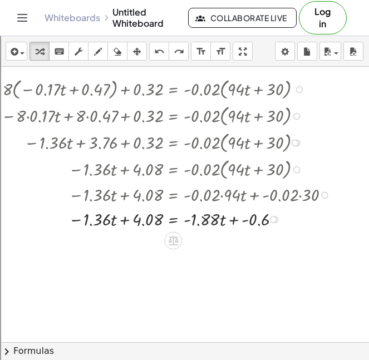
click at [225, 220] on div at bounding box center [160, 218] width 358 height 24
click at [222, 220] on div at bounding box center [160, 218] width 358 height 24
click at [220, 213] on div at bounding box center [160, 218] width 358 height 24
click at [218, 217] on div at bounding box center [160, 218] width 358 height 24
click at [109, 222] on div at bounding box center [160, 218] width 358 height 24
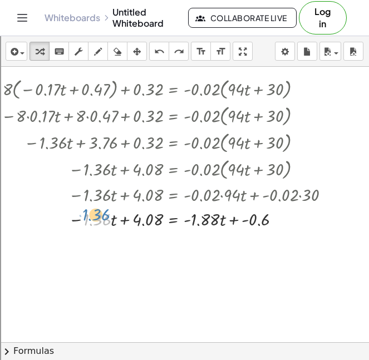
click at [107, 213] on div at bounding box center [160, 218] width 358 height 24
drag, startPoint x: 78, startPoint y: 218, endPoint x: 67, endPoint y: 210, distance: 13.9
click at [67, 211] on div at bounding box center [160, 218] width 358 height 24
drag, startPoint x: 184, startPoint y: 222, endPoint x: 190, endPoint y: 220, distance: 6.5
click at [190, 220] on div at bounding box center [160, 218] width 358 height 24
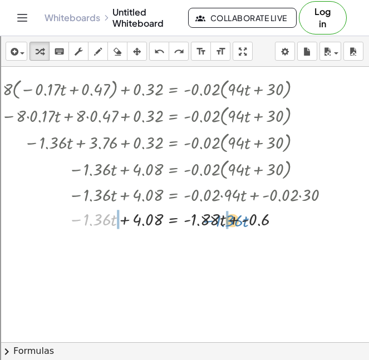
drag, startPoint x: 76, startPoint y: 220, endPoint x: 207, endPoint y: 221, distance: 131.7
click at [207, 221] on div at bounding box center [160, 218] width 358 height 24
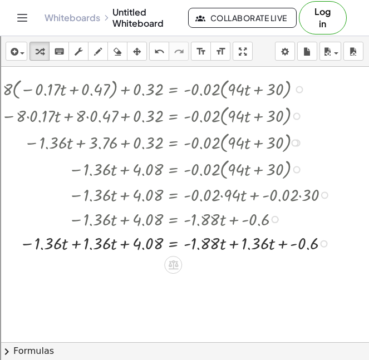
click at [233, 243] on div at bounding box center [169, 242] width 346 height 24
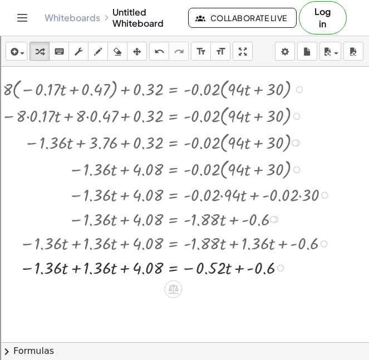
click at [78, 267] on div at bounding box center [169, 267] width 346 height 24
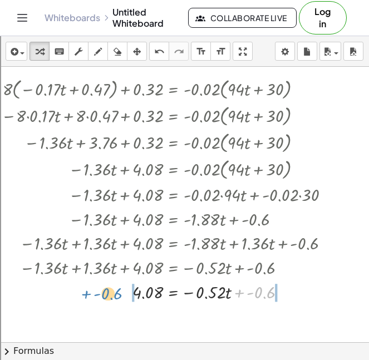
drag, startPoint x: 245, startPoint y: 293, endPoint x: 109, endPoint y: 295, distance: 135.6
click at [96, 292] on div at bounding box center [169, 291] width 346 height 24
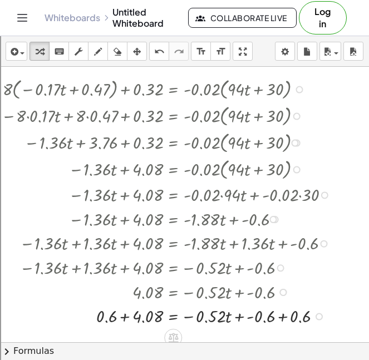
click at [126, 317] on div at bounding box center [169, 315] width 346 height 24
click at [283, 316] on div at bounding box center [169, 315] width 346 height 24
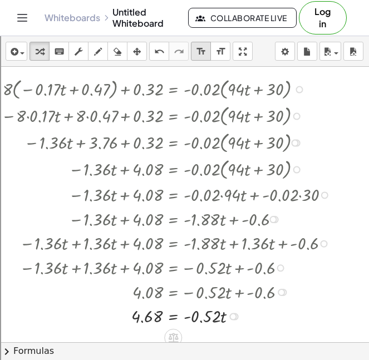
click at [199, 46] on icon "format_size" at bounding box center [201, 51] width 11 height 13
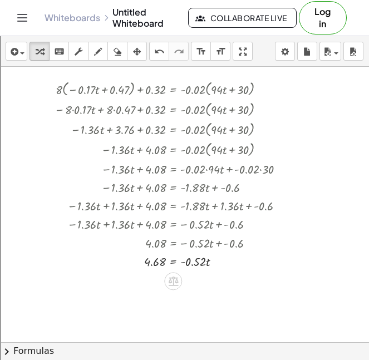
click at [329, 148] on div "insert select one: Math Expression Function Text Youtube Video Graphing Geometr…" at bounding box center [184, 197] width 369 height 323
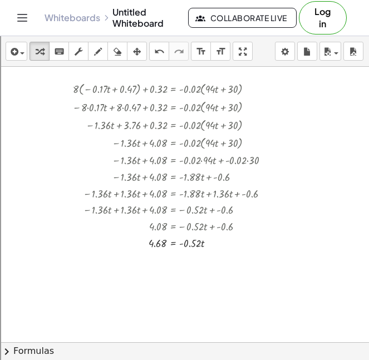
click at [222, 52] on icon "format_size" at bounding box center [220, 51] width 11 height 13
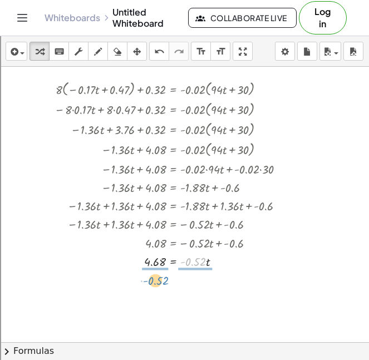
drag, startPoint x: 195, startPoint y: 263, endPoint x: 153, endPoint y: 282, distance: 45.0
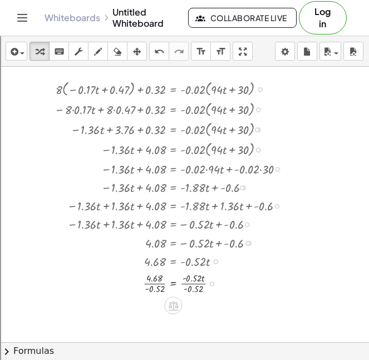
click at [195, 283] on div at bounding box center [173, 283] width 248 height 26
click at [170, 281] on div at bounding box center [173, 283] width 248 height 26
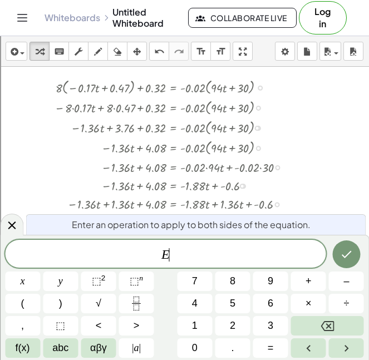
scroll to position [2468, 16]
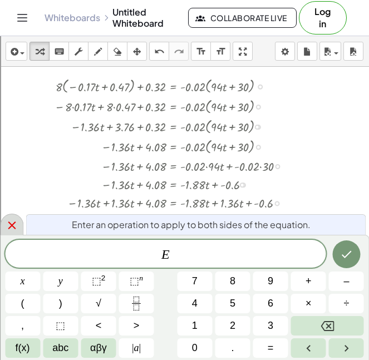
click at [11, 218] on icon at bounding box center [11, 224] width 13 height 13
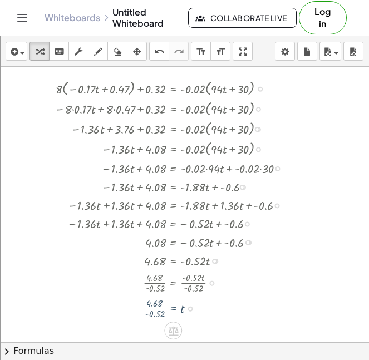
scroll to position [2465, 16]
click at [152, 308] on div at bounding box center [173, 308] width 248 height 26
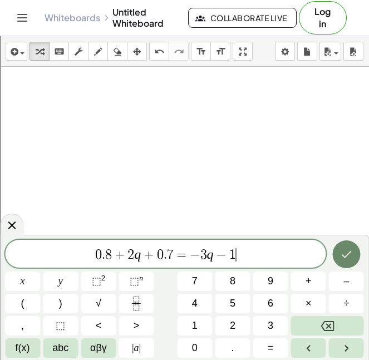
click at [338, 259] on button "Done" at bounding box center [346, 254] width 28 height 28
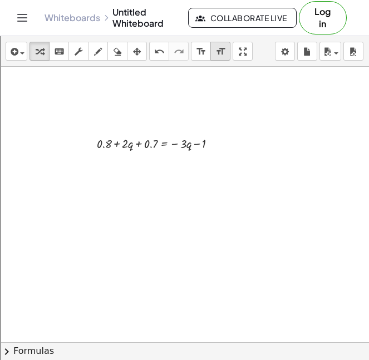
click at [219, 45] on icon "format_size" at bounding box center [220, 51] width 11 height 13
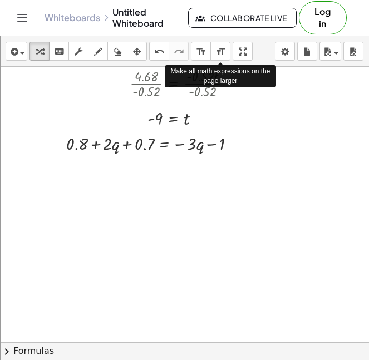
click at [224, 48] on icon "format_size" at bounding box center [220, 51] width 11 height 13
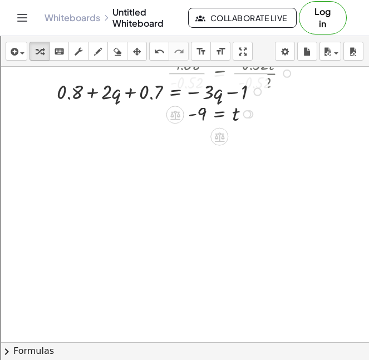
scroll to position [2517, 3]
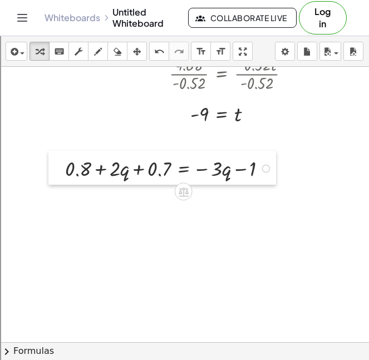
drag, startPoint x: 55, startPoint y: 92, endPoint x: 61, endPoint y: 170, distance: 78.0
click at [61, 170] on div at bounding box center [56, 168] width 17 height 34
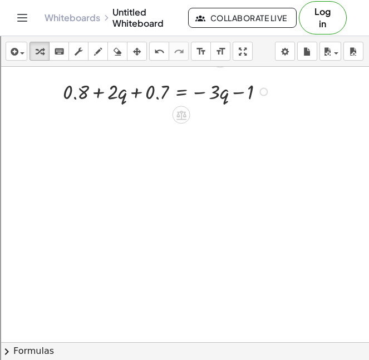
scroll to position [2596, 4]
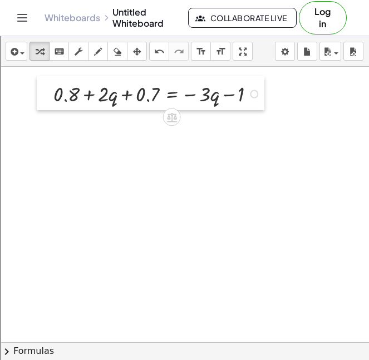
drag, startPoint x: 54, startPoint y: 97, endPoint x: 36, endPoint y: 97, distance: 18.9
click at [37, 97] on div at bounding box center [45, 93] width 17 height 34
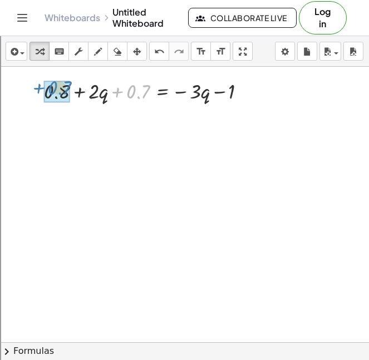
drag, startPoint x: 130, startPoint y: 87, endPoint x: 69, endPoint y: 88, distance: 61.1
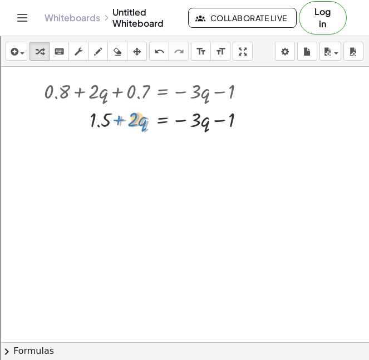
click at [120, 120] on div at bounding box center [149, 118] width 222 height 28
drag, startPoint x: 182, startPoint y: 118, endPoint x: 131, endPoint y: 112, distance: 51.4
click at [131, 112] on div at bounding box center [149, 118] width 222 height 28
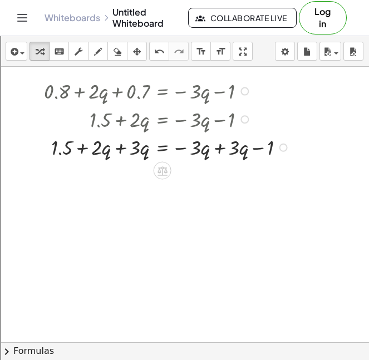
click at [117, 150] on div at bounding box center [168, 146] width 260 height 28
click at [222, 152] on div at bounding box center [168, 146] width 260 height 28
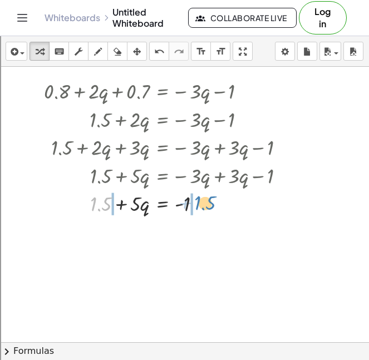
drag, startPoint x: 95, startPoint y: 203, endPoint x: 205, endPoint y: 200, distance: 110.1
click at [205, 200] on div at bounding box center [168, 202] width 260 height 28
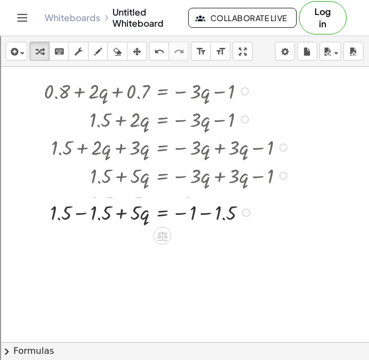
click at [162, 204] on div "+ 1.5 + · 5 · q = - 1" at bounding box center [162, 204] width 0 height 0
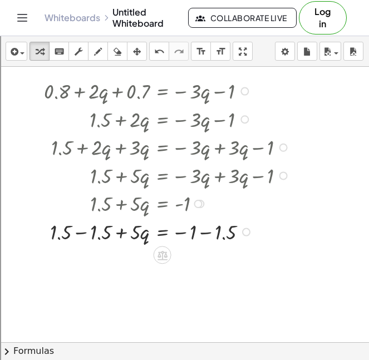
click at [201, 231] on div at bounding box center [168, 231] width 260 height 28
click at [74, 233] on div at bounding box center [168, 231] width 260 height 28
click at [74, 233] on div at bounding box center [181, 231] width 287 height 28
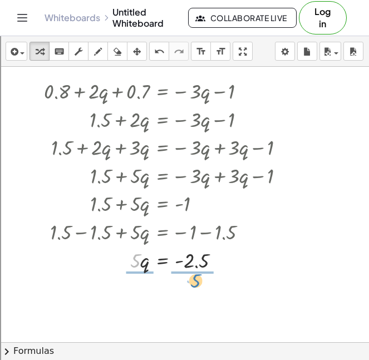
drag, startPoint x: 136, startPoint y: 262, endPoint x: 196, endPoint y: 289, distance: 65.7
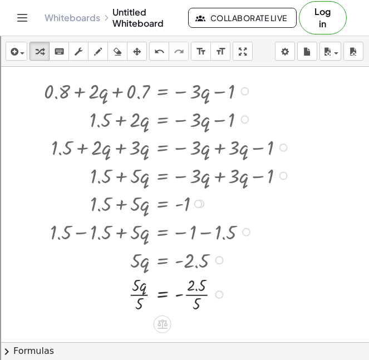
click at [192, 295] on div at bounding box center [168, 293] width 260 height 41
click at [141, 291] on div at bounding box center [168, 293] width 260 height 41
click at [141, 291] on div at bounding box center [168, 293] width 260 height 27
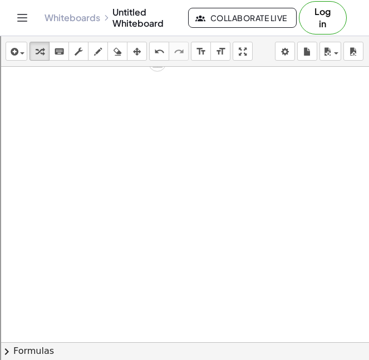
scroll to position [2850, 12]
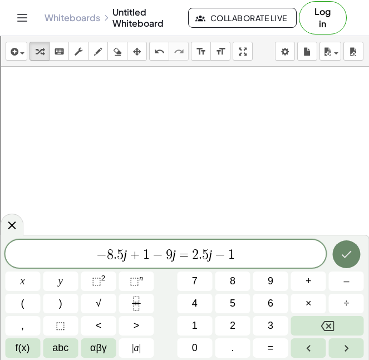
click at [335, 249] on button "Done" at bounding box center [346, 254] width 28 height 28
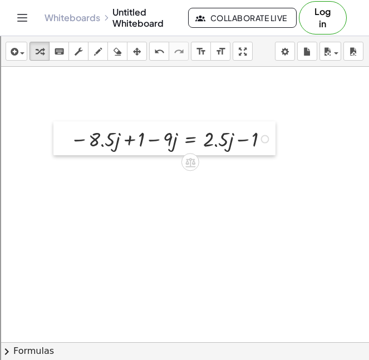
drag, startPoint x: 109, startPoint y: 260, endPoint x: 63, endPoint y: 137, distance: 130.7
click at [63, 137] on div at bounding box center [61, 138] width 17 height 34
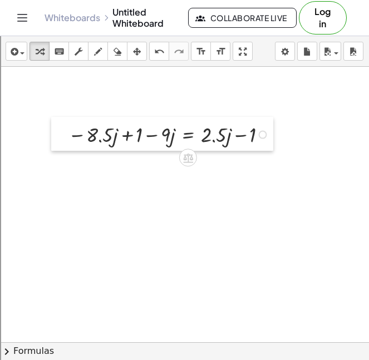
drag, startPoint x: 63, startPoint y: 137, endPoint x: 63, endPoint y: 128, distance: 8.9
click at [63, 128] on div at bounding box center [59, 134] width 17 height 34
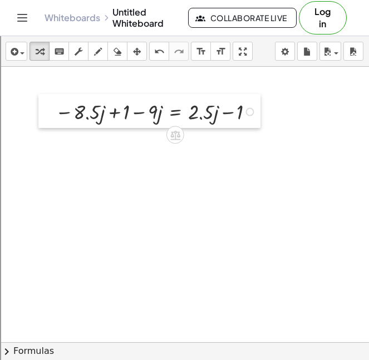
drag, startPoint x: 63, startPoint y: 128, endPoint x: 46, endPoint y: 104, distance: 29.5
click at [46, 104] on div at bounding box center [46, 111] width 17 height 34
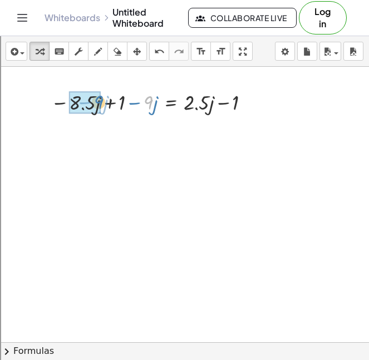
drag, startPoint x: 148, startPoint y: 102, endPoint x: 98, endPoint y: 99, distance: 50.7
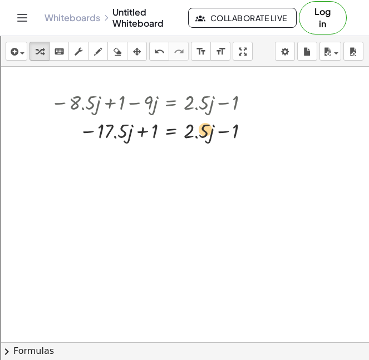
drag, startPoint x: 195, startPoint y: 128, endPoint x: 201, endPoint y: 127, distance: 6.7
click at [201, 127] on div at bounding box center [153, 130] width 216 height 28
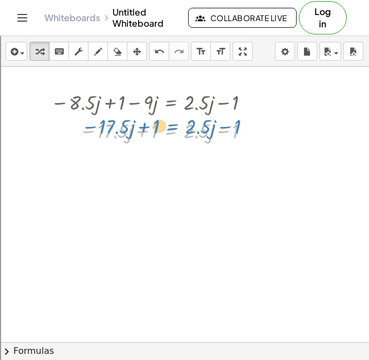
click at [182, 123] on div at bounding box center [153, 130] width 216 height 28
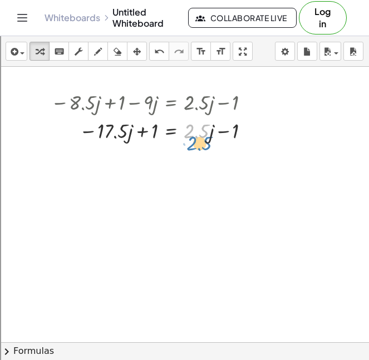
click at [183, 127] on div at bounding box center [153, 130] width 216 height 28
click at [207, 129] on div at bounding box center [153, 130] width 216 height 28
click at [96, 128] on div at bounding box center [153, 130] width 216 height 28
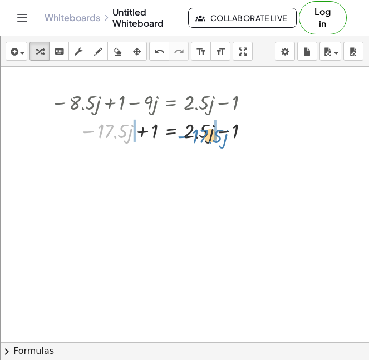
drag, startPoint x: 82, startPoint y: 131, endPoint x: 176, endPoint y: 133, distance: 94.5
click at [176, 133] on div at bounding box center [153, 130] width 216 height 28
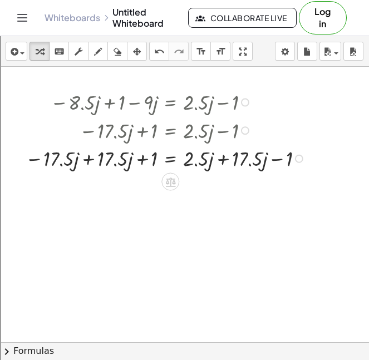
click at [226, 161] on div at bounding box center [166, 157] width 295 height 28
click at [95, 159] on div at bounding box center [139, 157] width 241 height 28
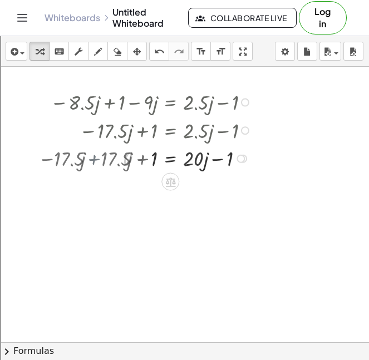
click at [95, 159] on div at bounding box center [166, 157] width 295 height 28
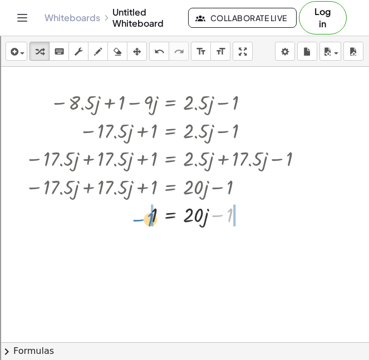
drag, startPoint x: 219, startPoint y: 214, endPoint x: 135, endPoint y: 216, distance: 83.9
click at [135, 216] on div at bounding box center [166, 214] width 295 height 28
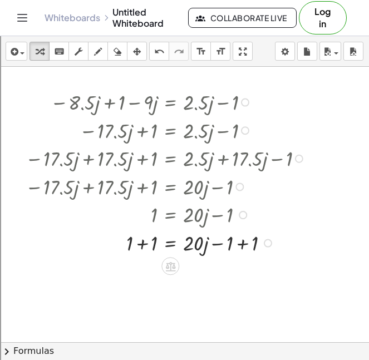
click at [140, 240] on div at bounding box center [166, 242] width 295 height 28
click at [247, 245] on div at bounding box center [166, 242] width 295 height 28
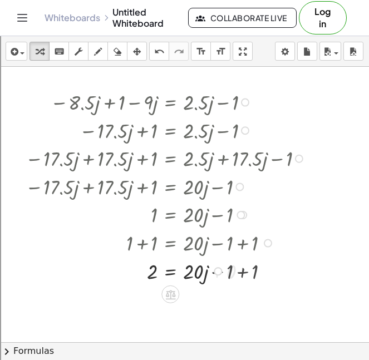
click at [247, 245] on div at bounding box center [156, 242] width 316 height 28
drag, startPoint x: 194, startPoint y: 273, endPoint x: 151, endPoint y: 296, distance: 49.2
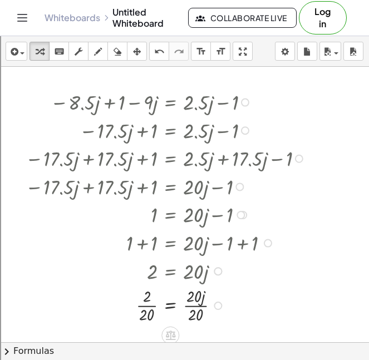
click at [146, 305] on div at bounding box center [166, 304] width 295 height 41
click at [195, 300] on div at bounding box center [166, 304] width 295 height 41
click at [196, 306] on div at bounding box center [166, 304] width 295 height 41
click at [145, 307] on div at bounding box center [166, 304] width 295 height 41
